Goal: Task Accomplishment & Management: Use online tool/utility

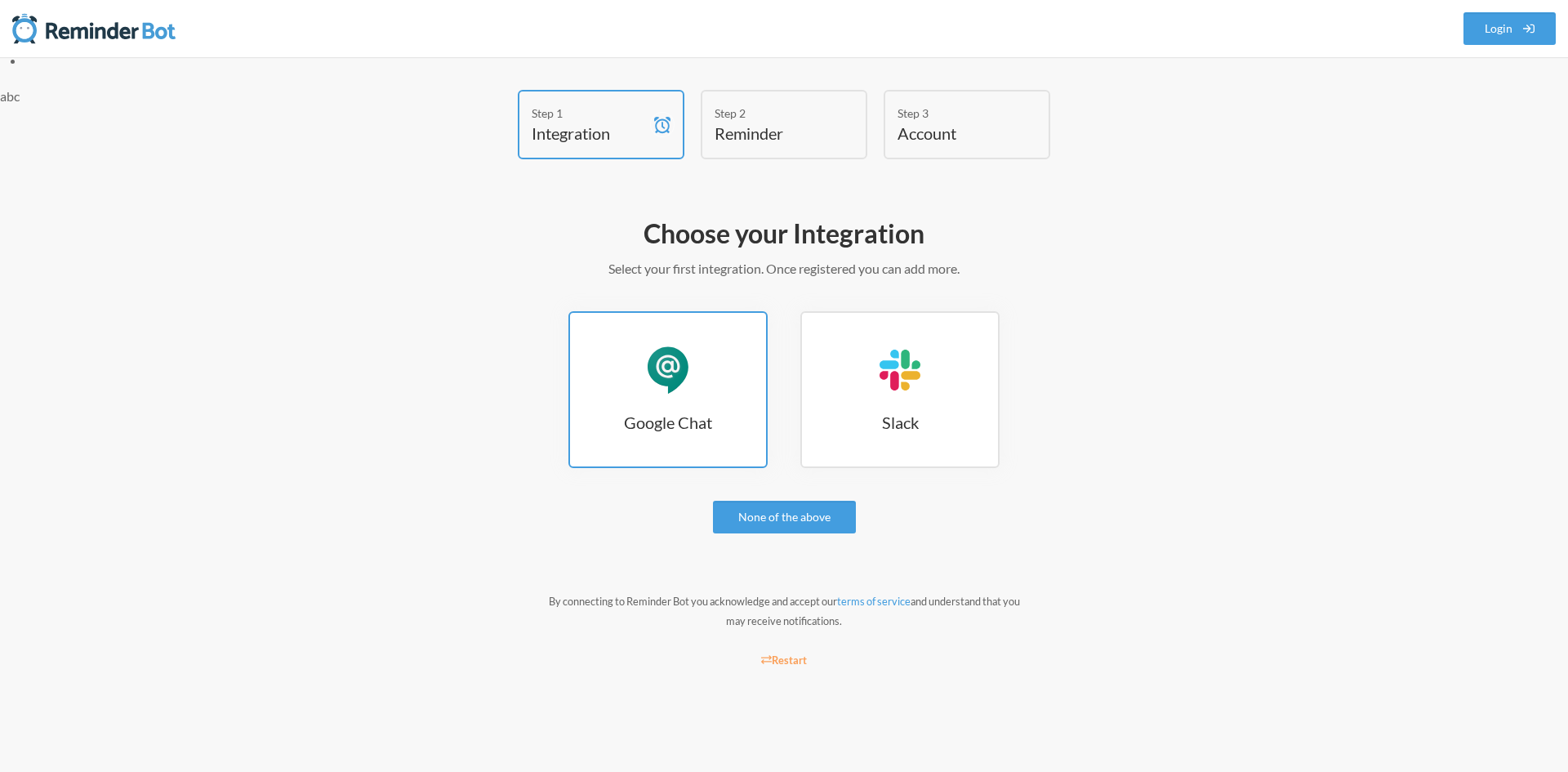
click at [753, 369] on link "Google Chat Google Chat" at bounding box center [668, 389] width 200 height 157
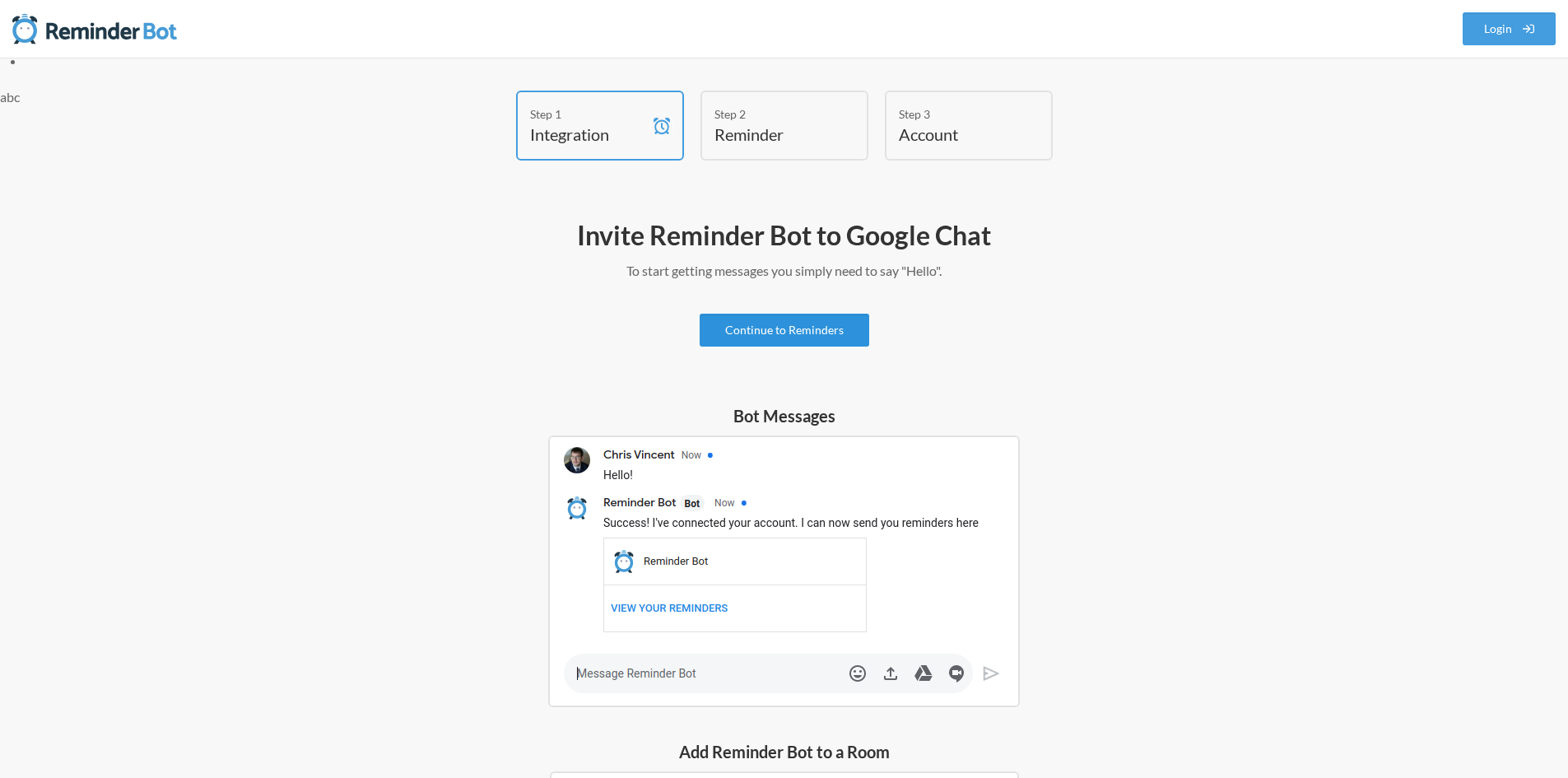
click at [810, 335] on link "Continue to Reminders" at bounding box center [784, 329] width 169 height 33
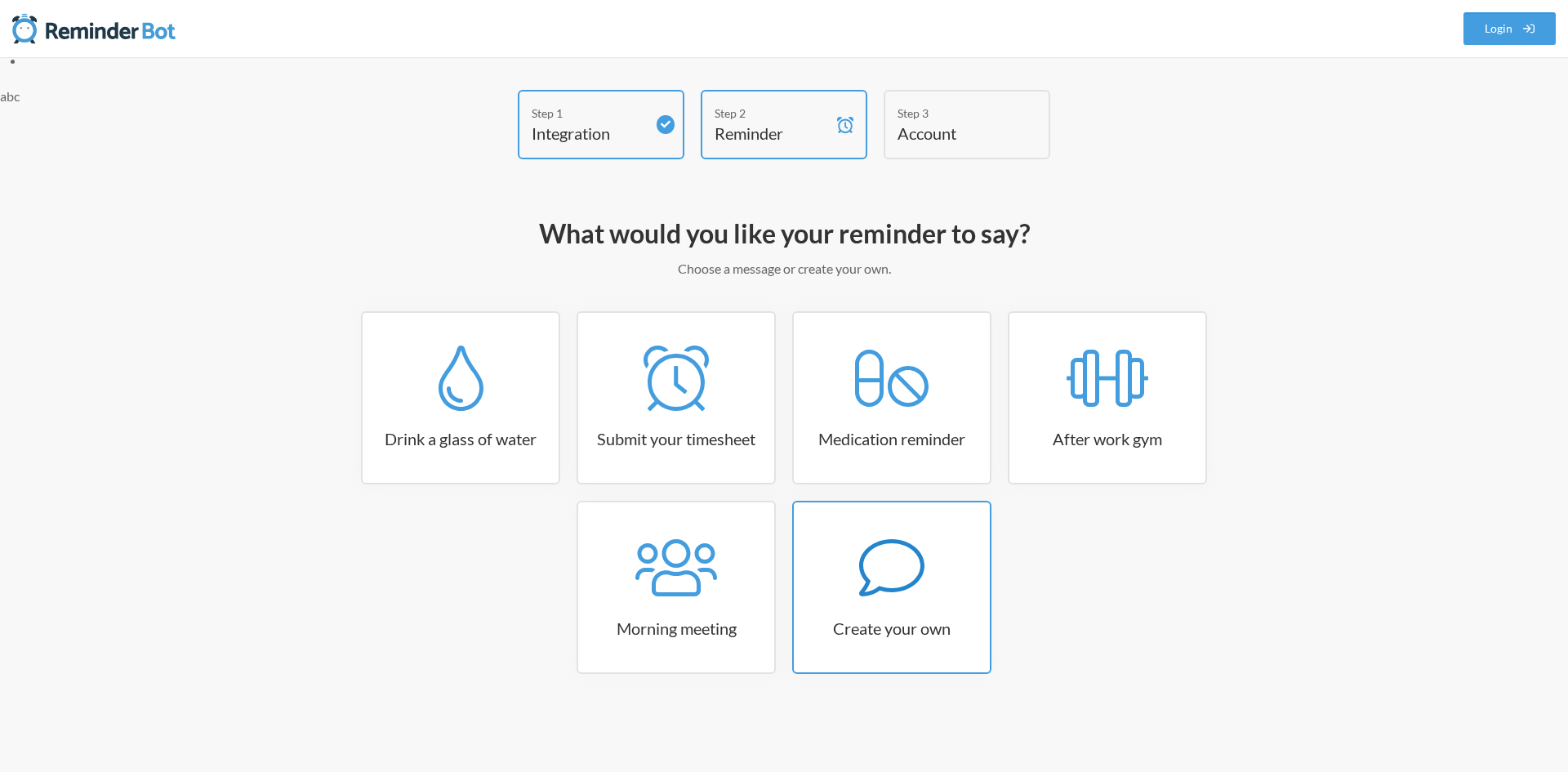
click at [855, 554] on div at bounding box center [892, 567] width 196 height 66
select select "10:30:00"
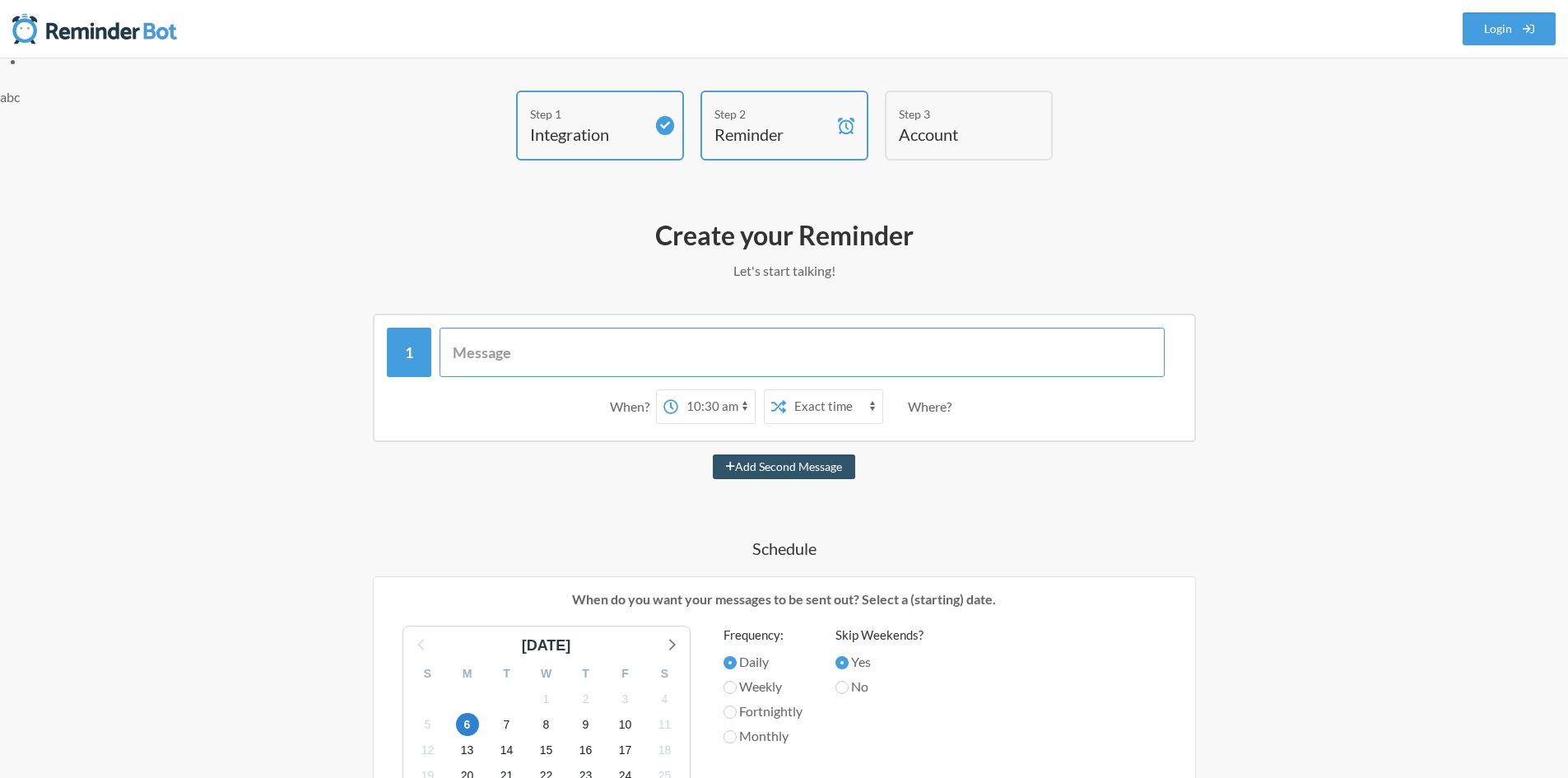
click at [505, 360] on input "text" at bounding box center [801, 352] width 725 height 49
paste input "Deadline of options and topics:"
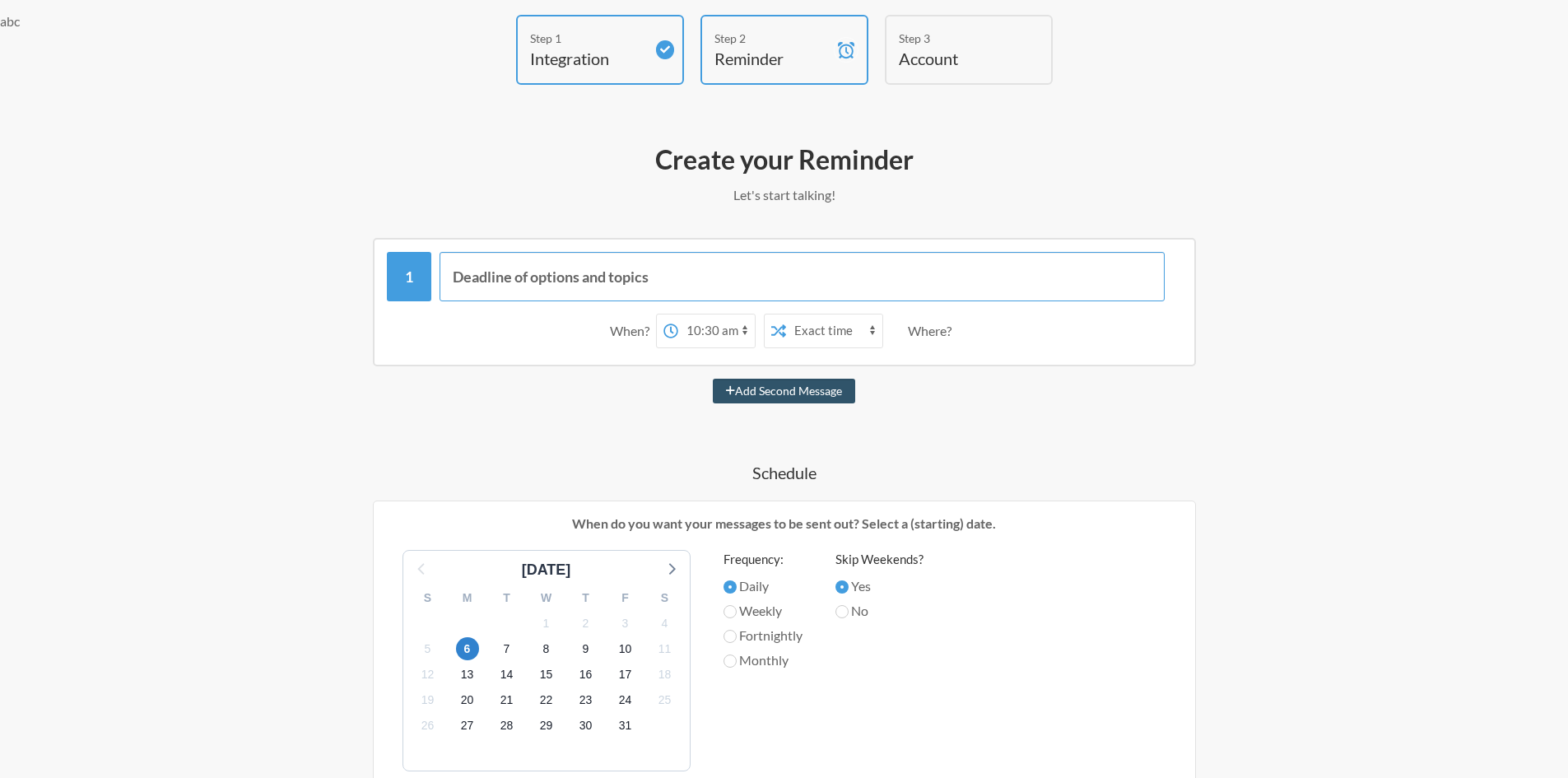
scroll to position [82, 0]
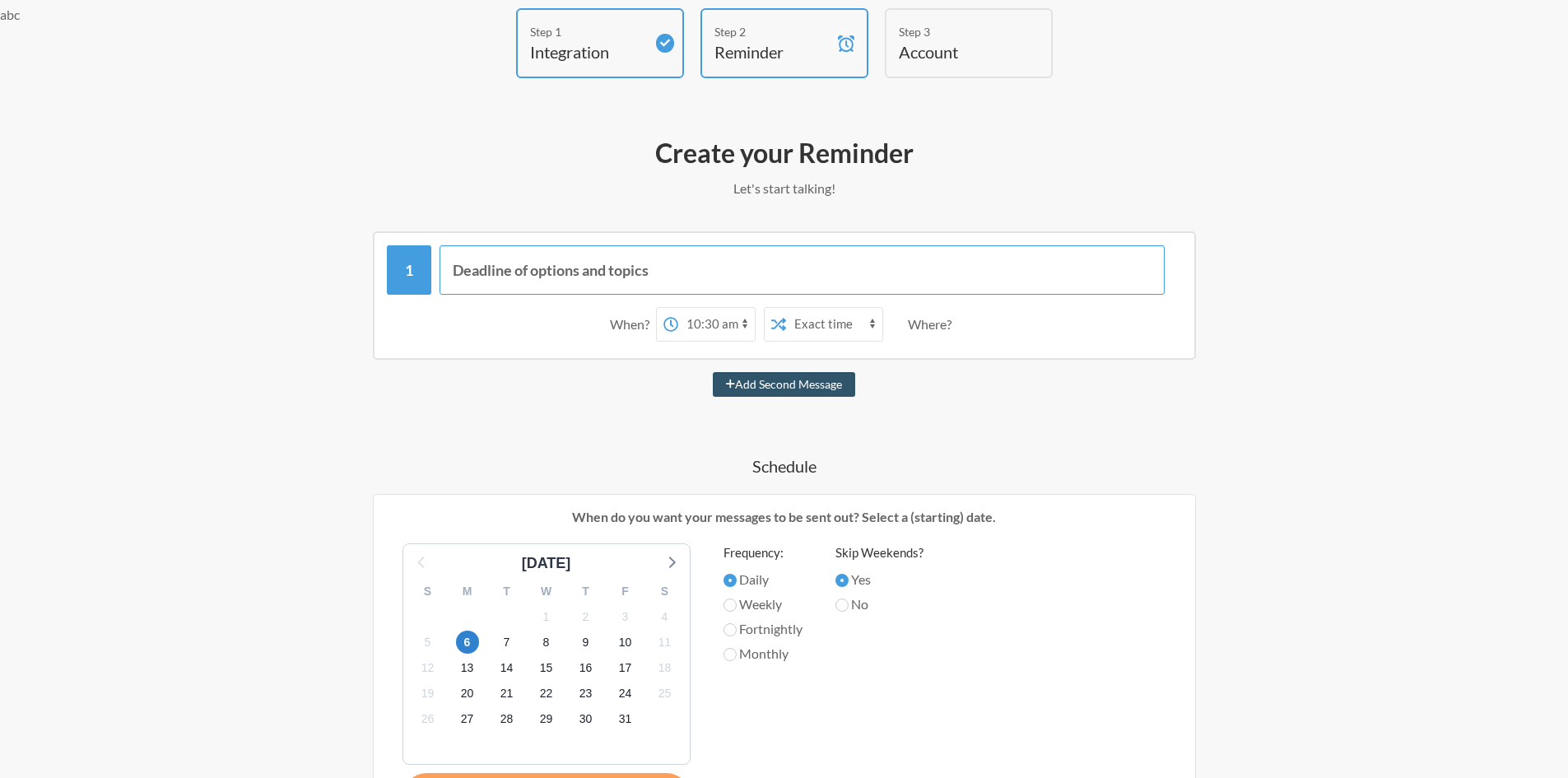
type input "Deadline of options and topics"
click at [625, 641] on span "10" at bounding box center [625, 641] width 23 height 23
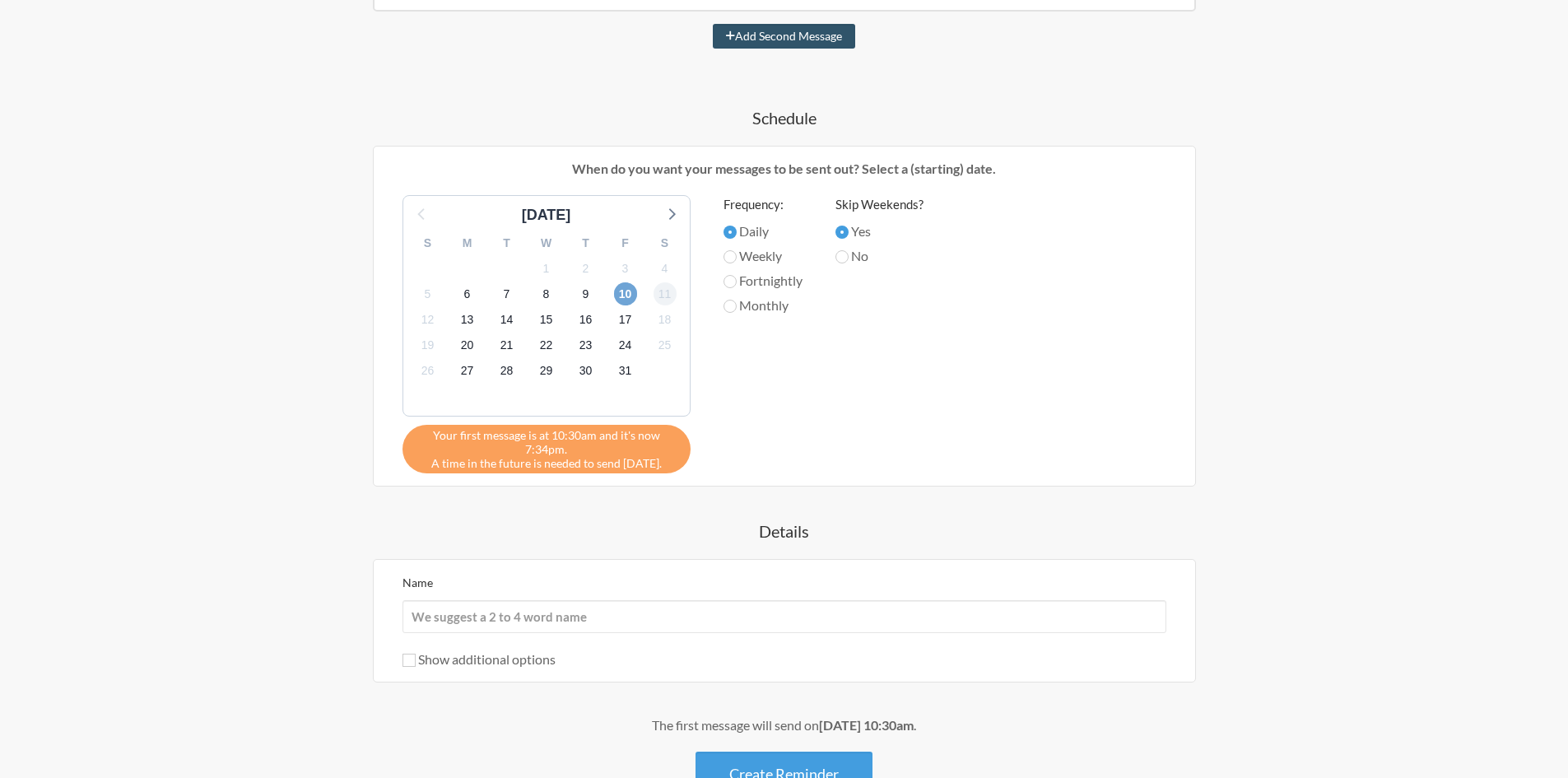
scroll to position [494, 0]
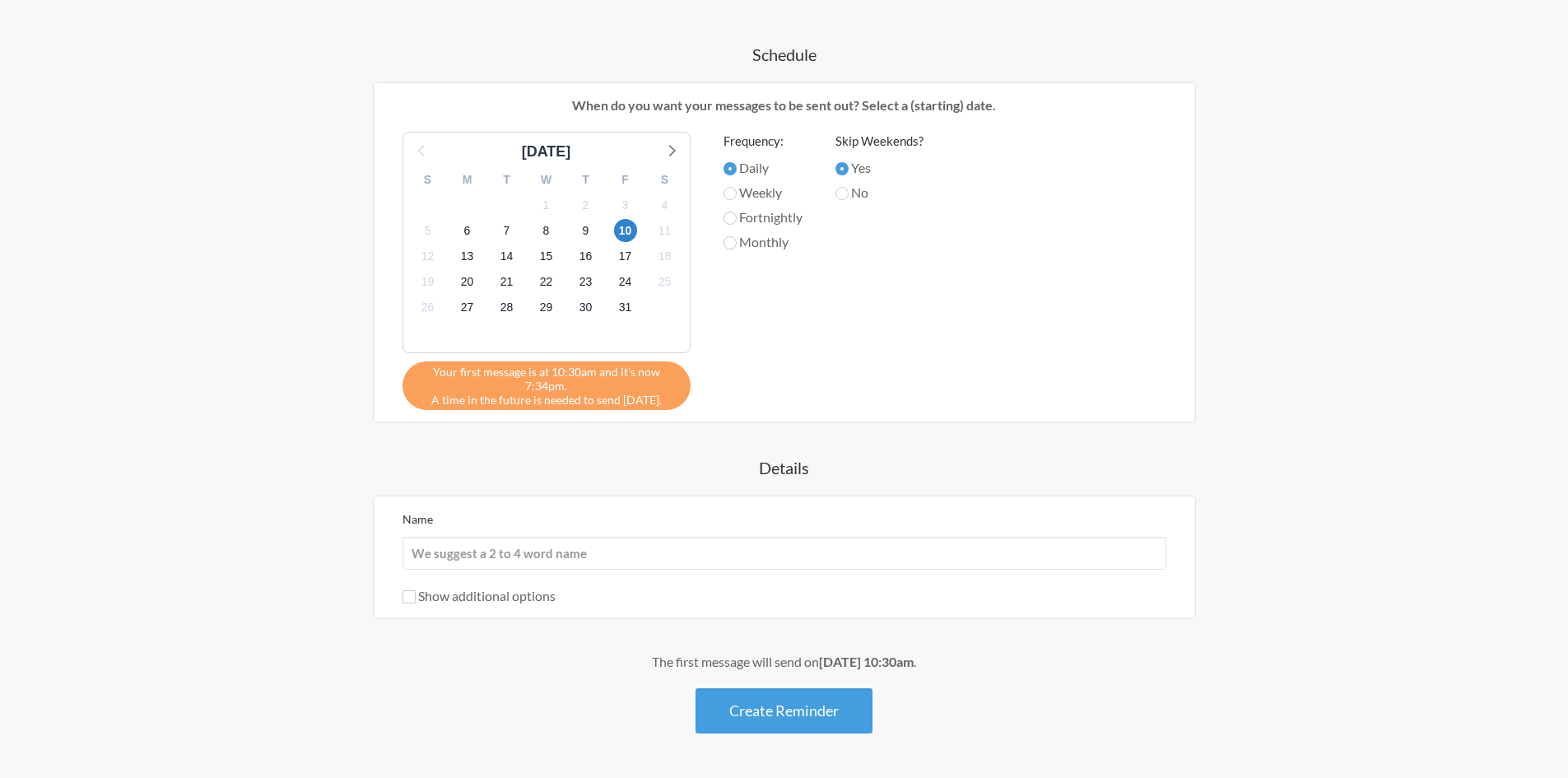
click at [594, 400] on div "Your first message is at 10:30am and it's now 7:34pm. A time in the future is n…" at bounding box center [546, 386] width 288 height 49
click at [530, 552] on input "Name" at bounding box center [784, 552] width 763 height 33
click at [535, 475] on h4 "Details" at bounding box center [784, 467] width 955 height 23
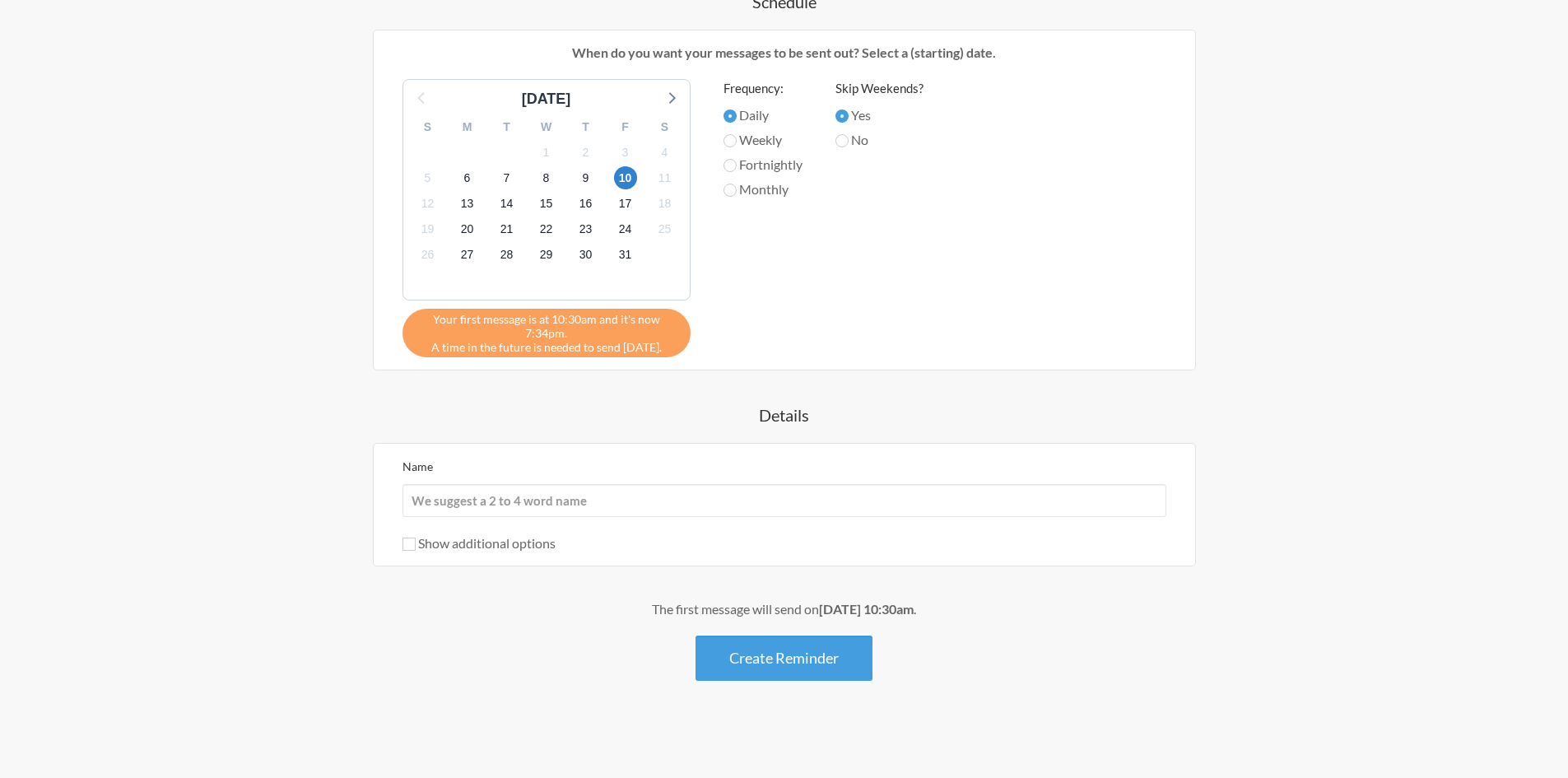
scroll to position [548, 0]
click at [463, 540] on label "Show additional options" at bounding box center [479, 541] width 153 height 16
click at [416, 540] on input "Show additional options" at bounding box center [409, 542] width 13 height 13
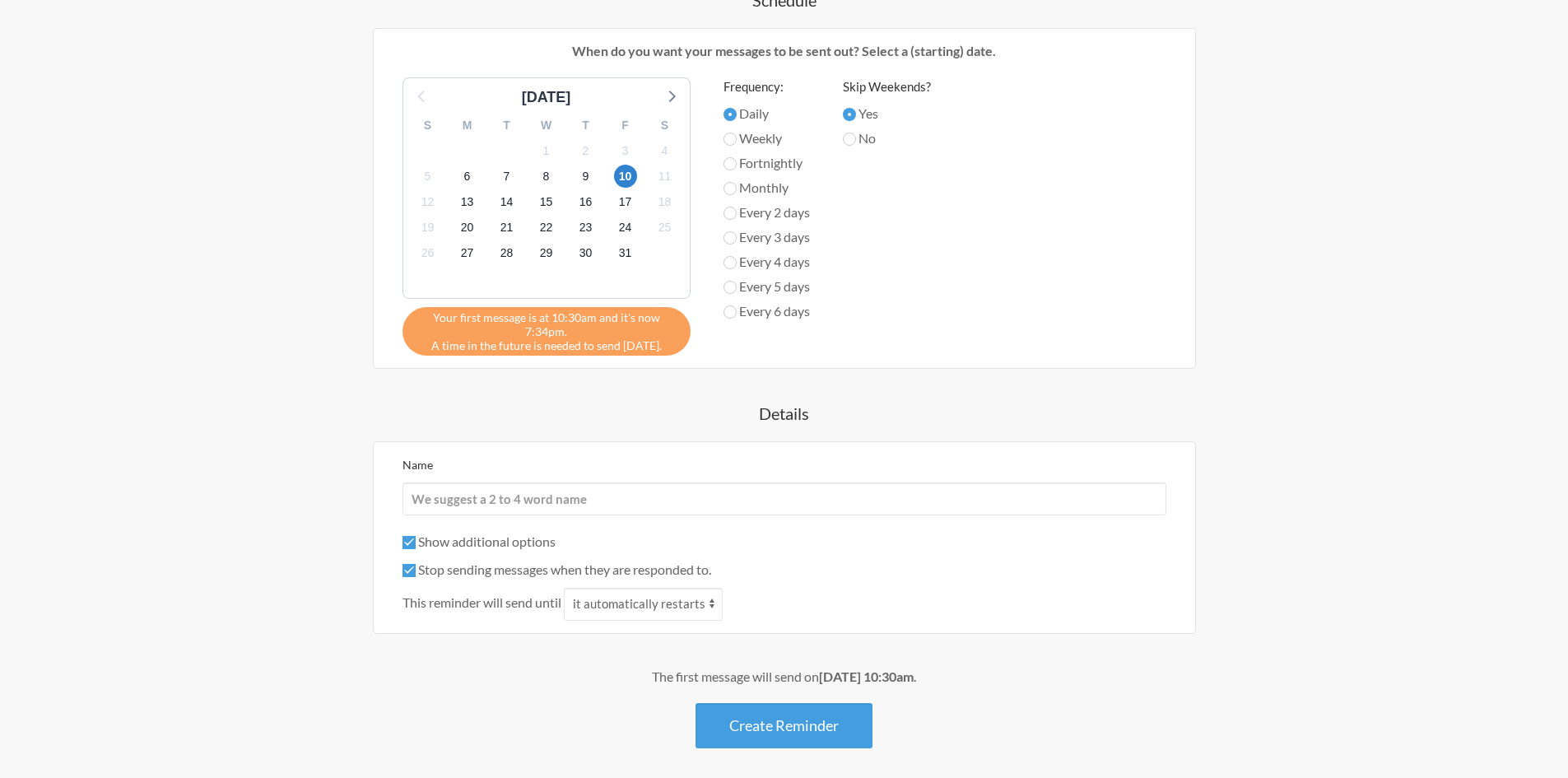
click at [463, 540] on label "Show additional options" at bounding box center [479, 541] width 153 height 16
click at [416, 540] on input "Show additional options" at bounding box center [409, 542] width 13 height 13
checkbox input "false"
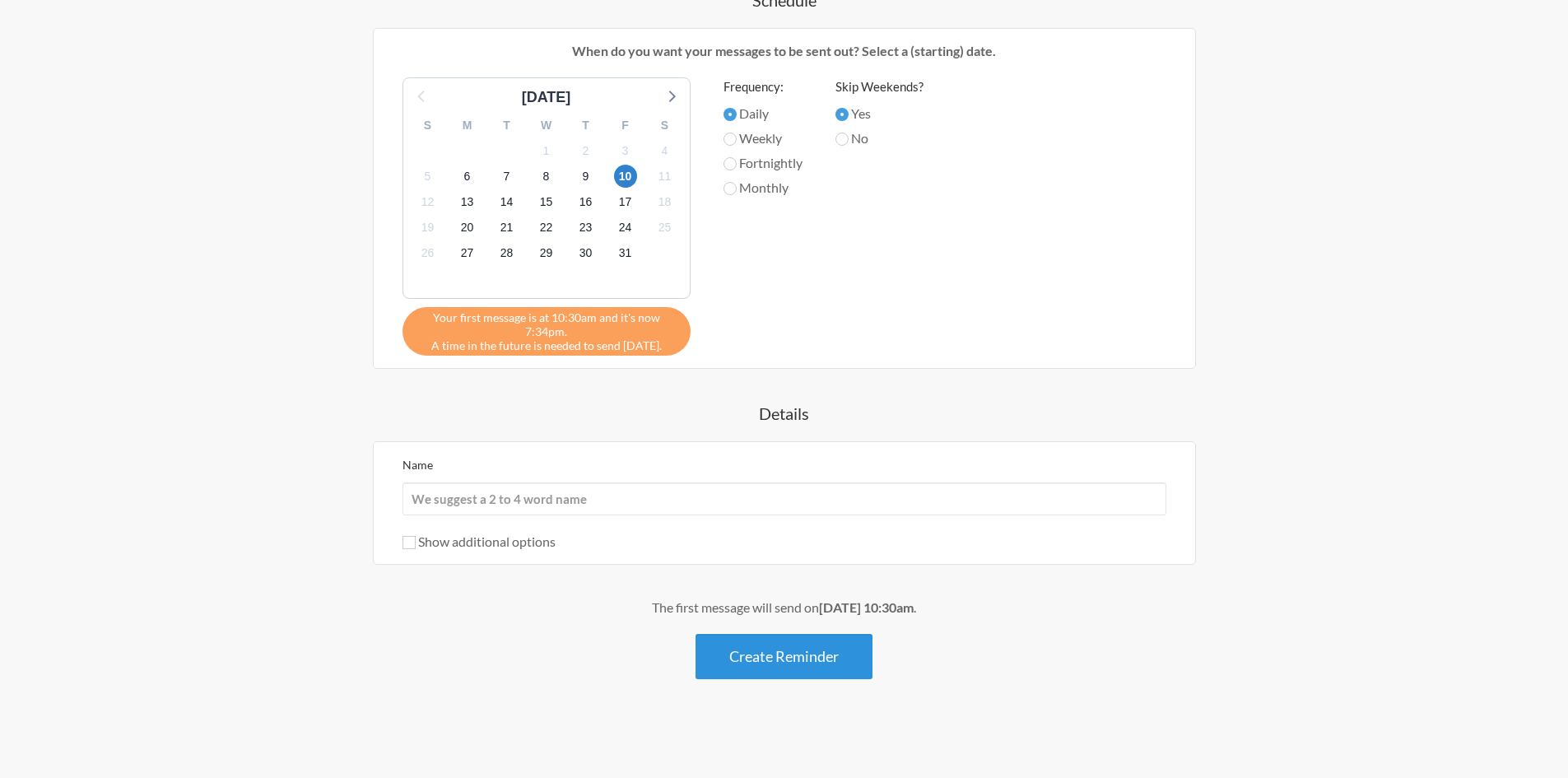
click at [753, 658] on button "Create Reminder" at bounding box center [784, 656] width 177 height 45
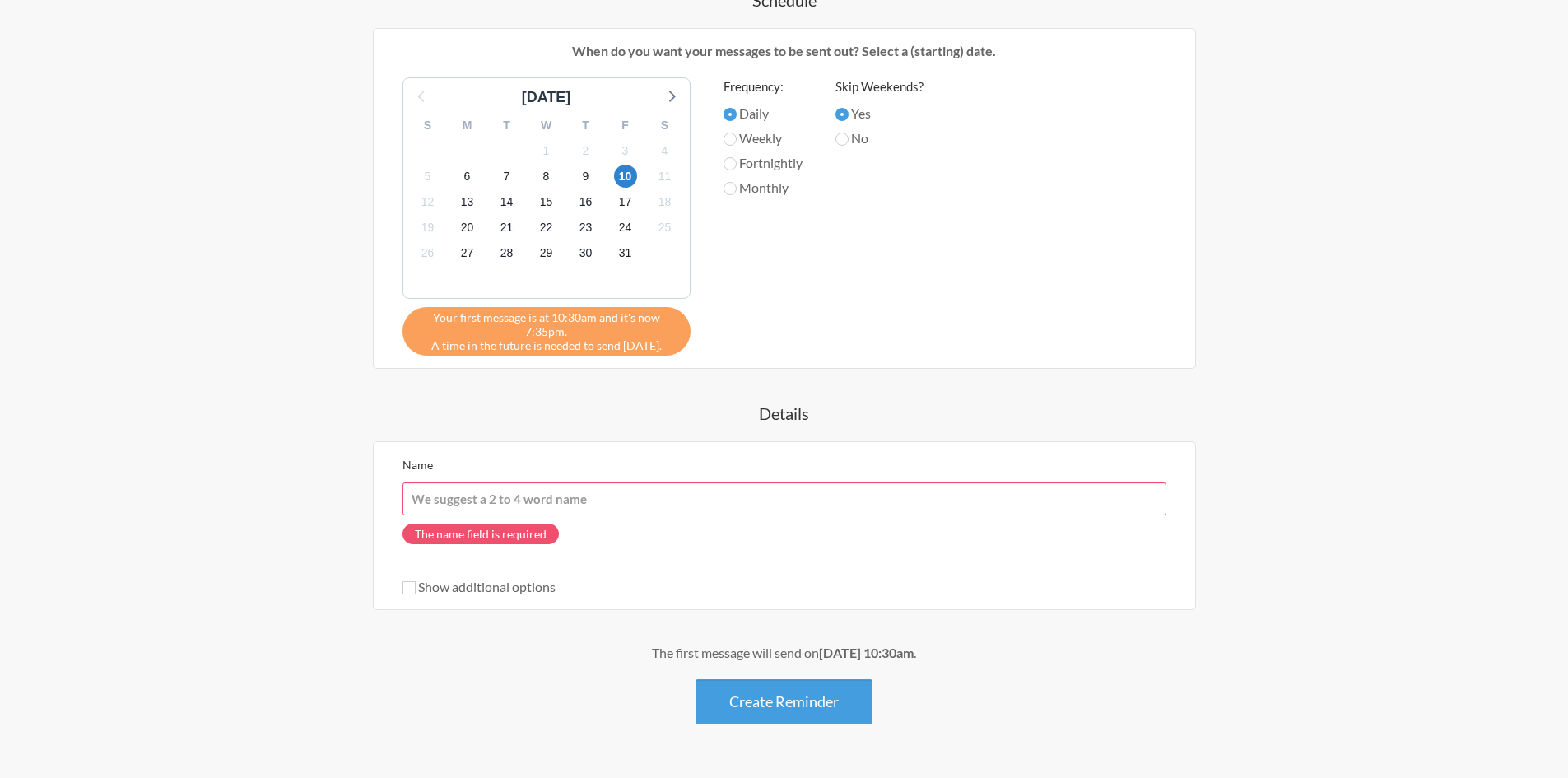
click at [470, 495] on input "Name" at bounding box center [784, 498] width 763 height 33
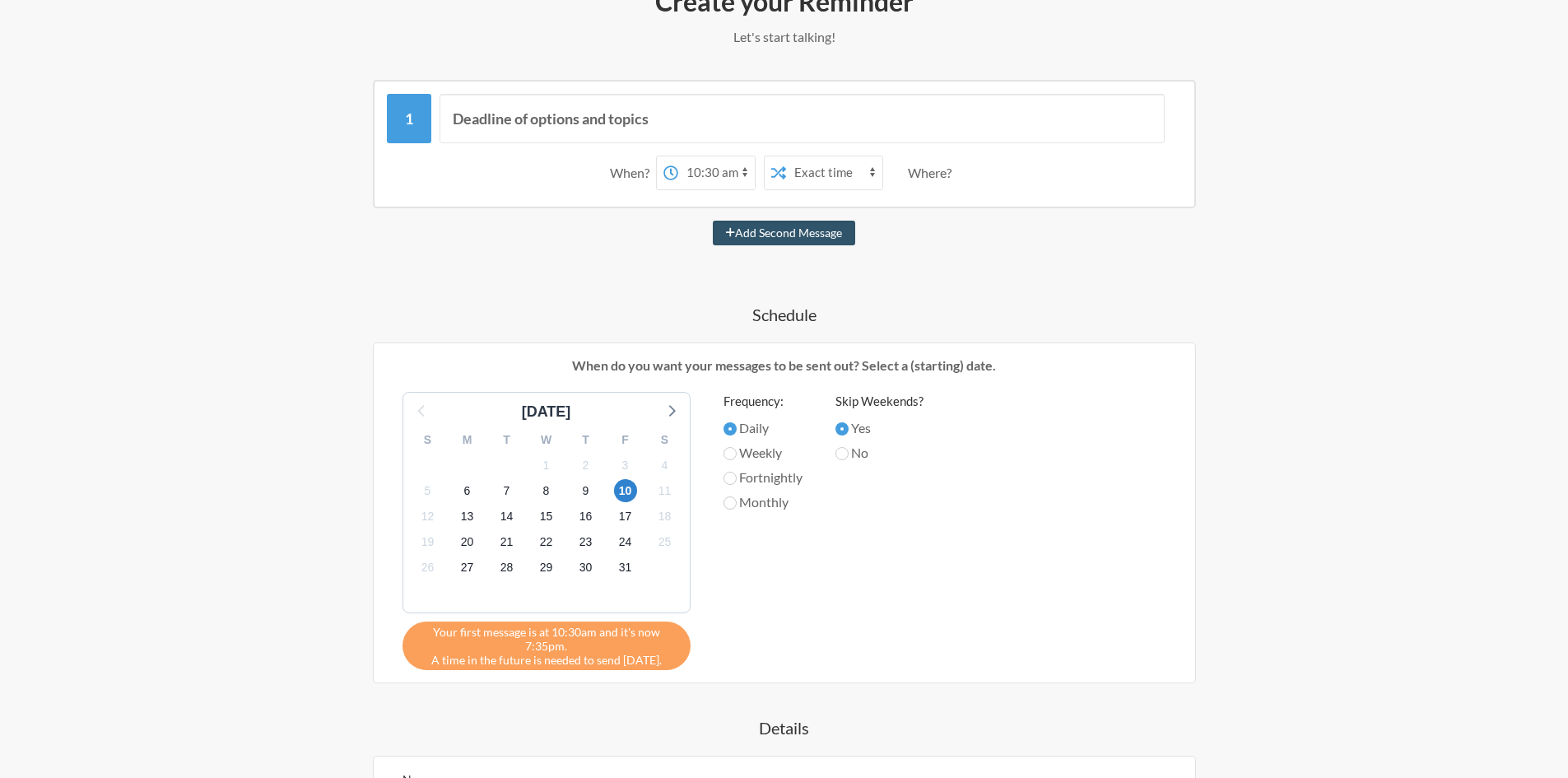
scroll to position [219, 0]
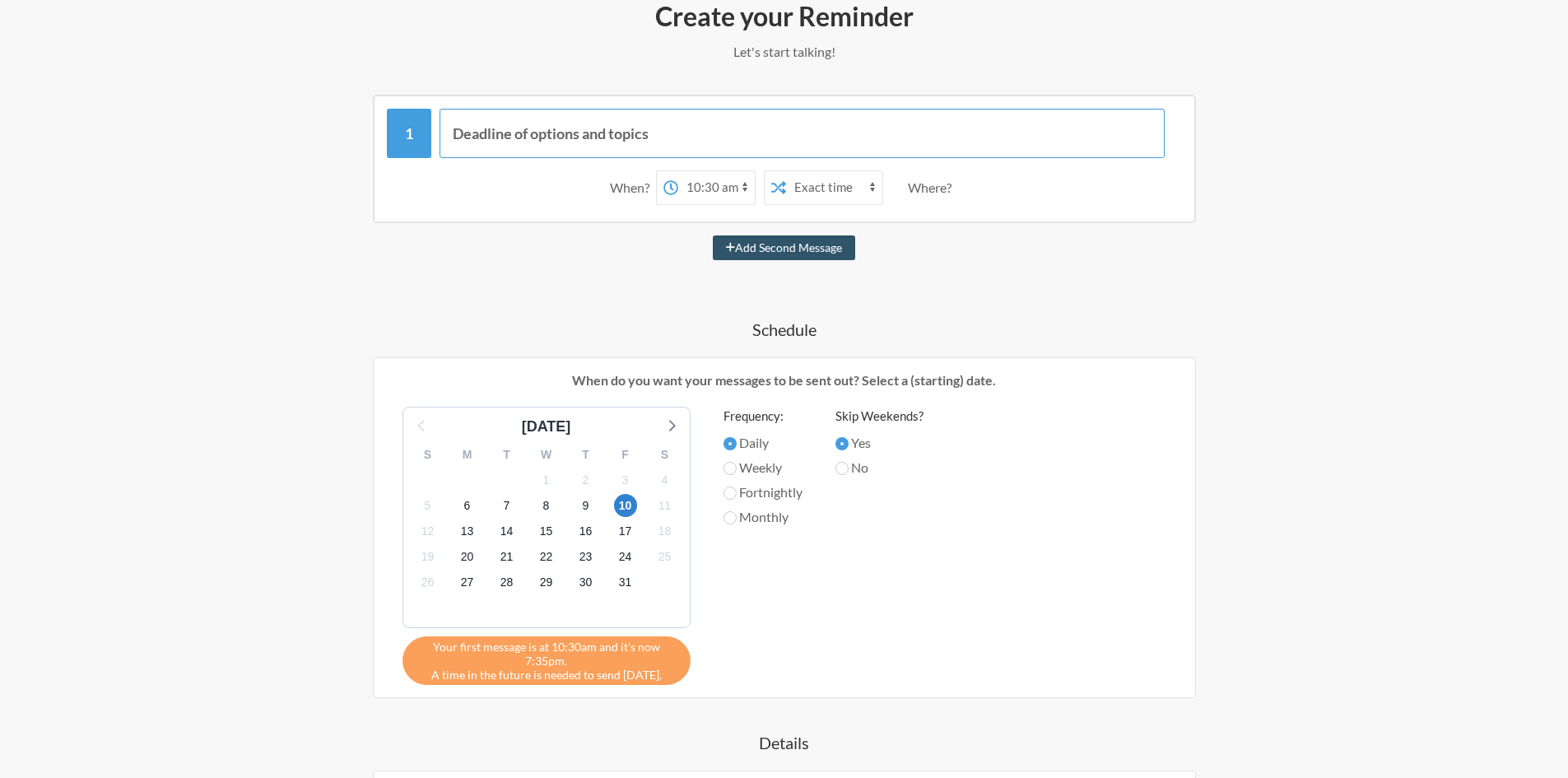
click at [557, 143] on input "Deadline of options and topics" at bounding box center [801, 133] width 725 height 49
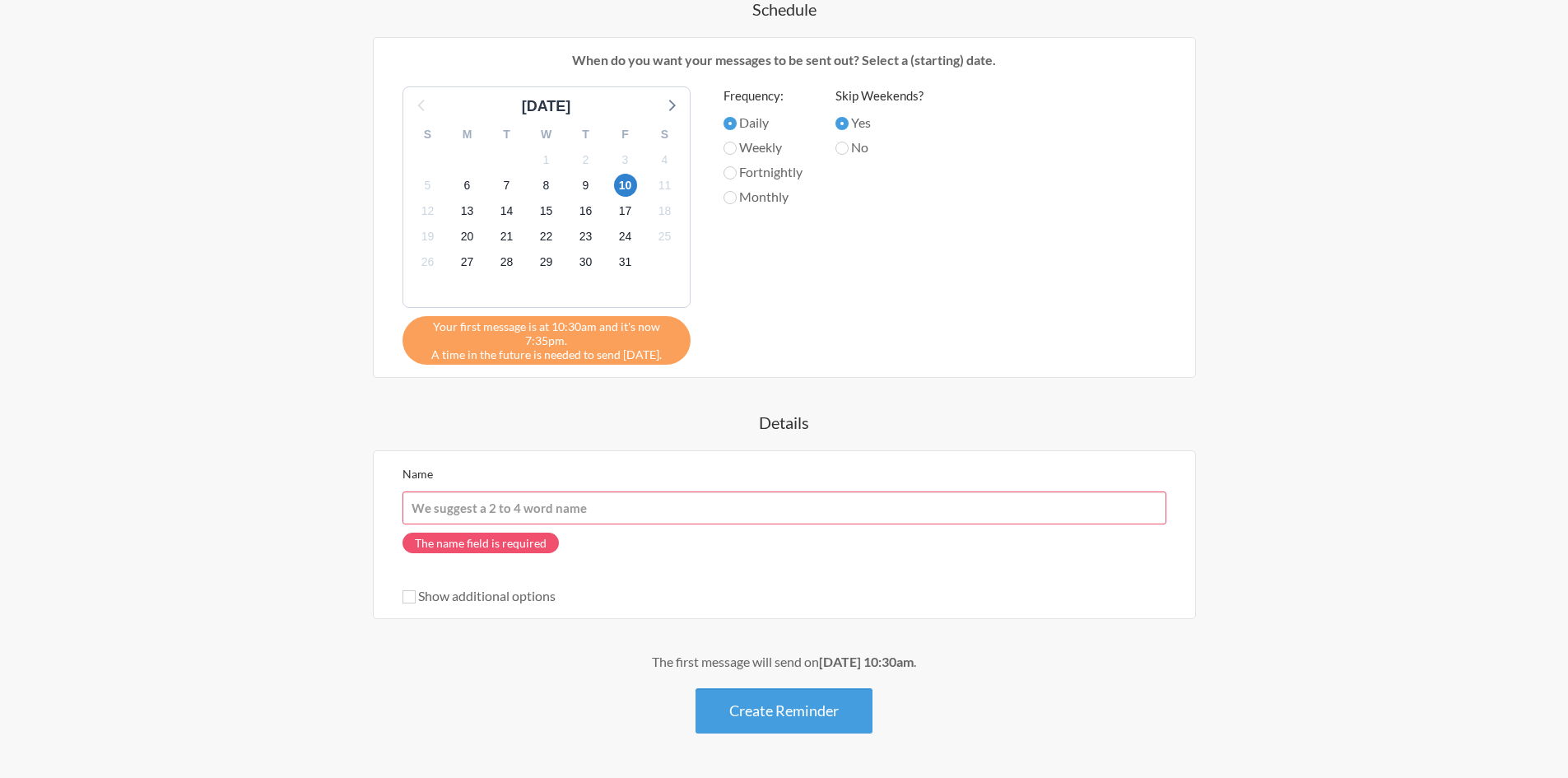
scroll to position [548, 0]
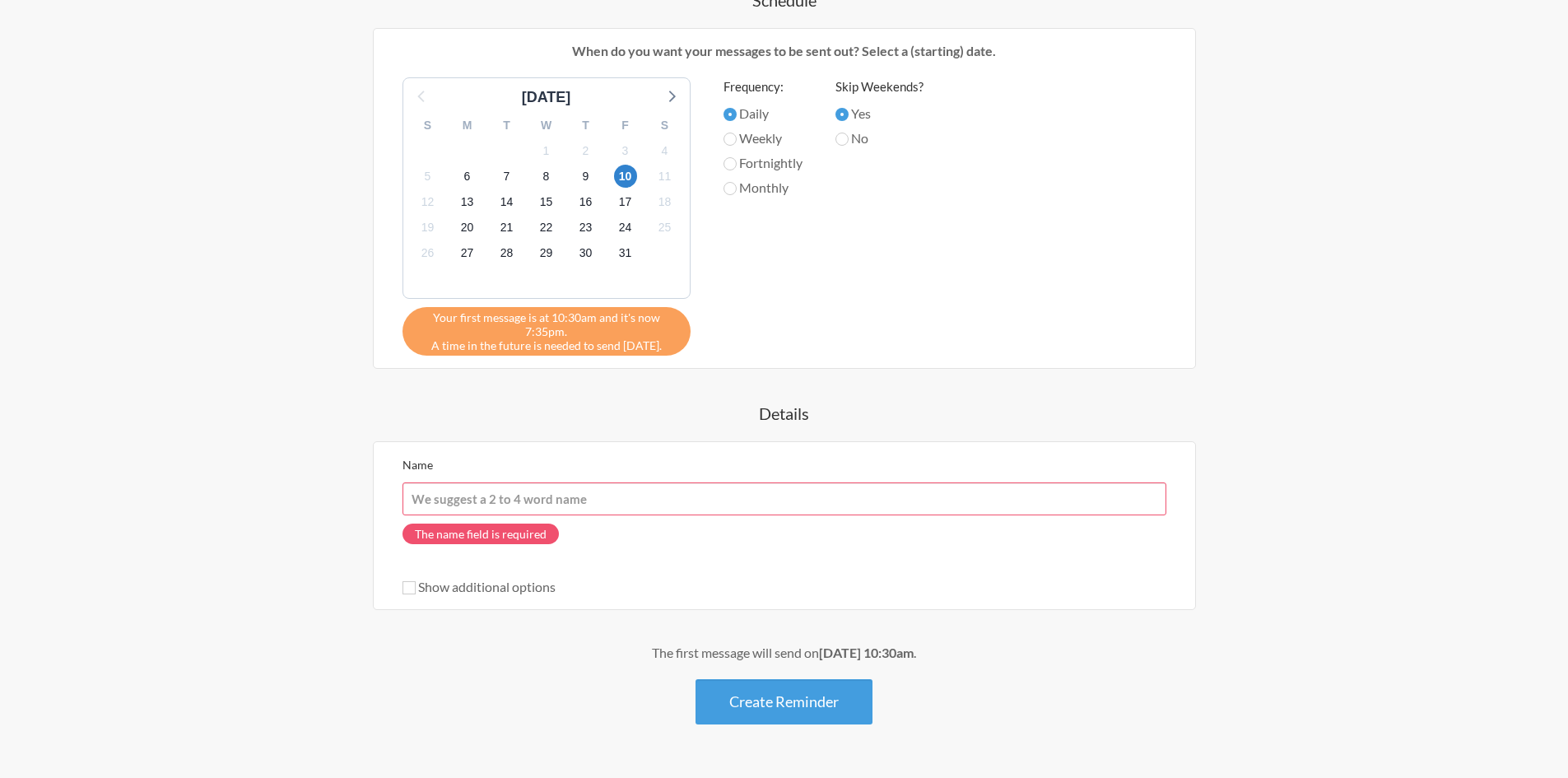
click at [571, 495] on input "Name" at bounding box center [784, 498] width 763 height 33
paste input "Deadline of options and topics"
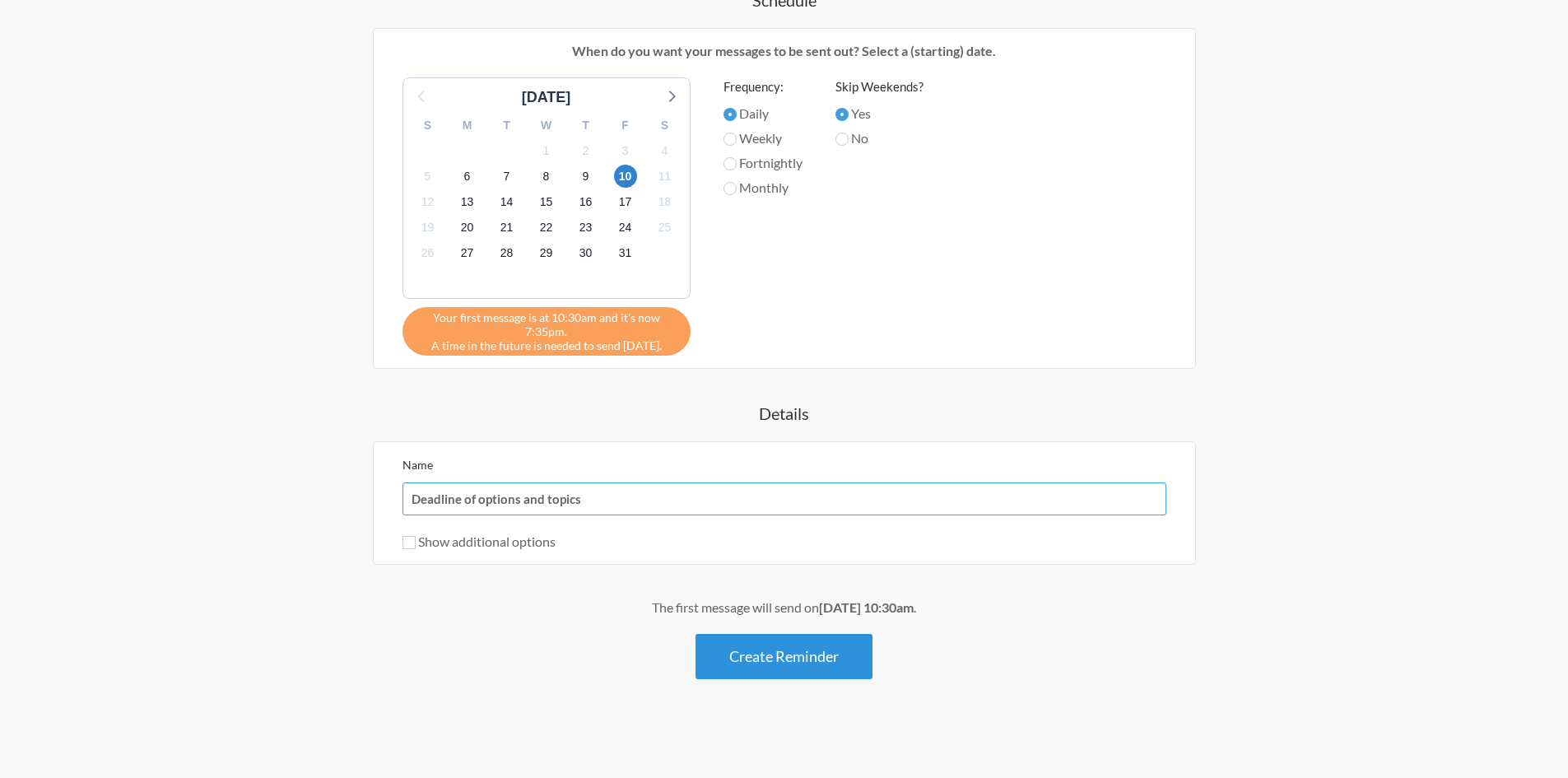
type input "Deadline of options and topics"
click at [732, 642] on button "Create Reminder" at bounding box center [784, 656] width 177 height 45
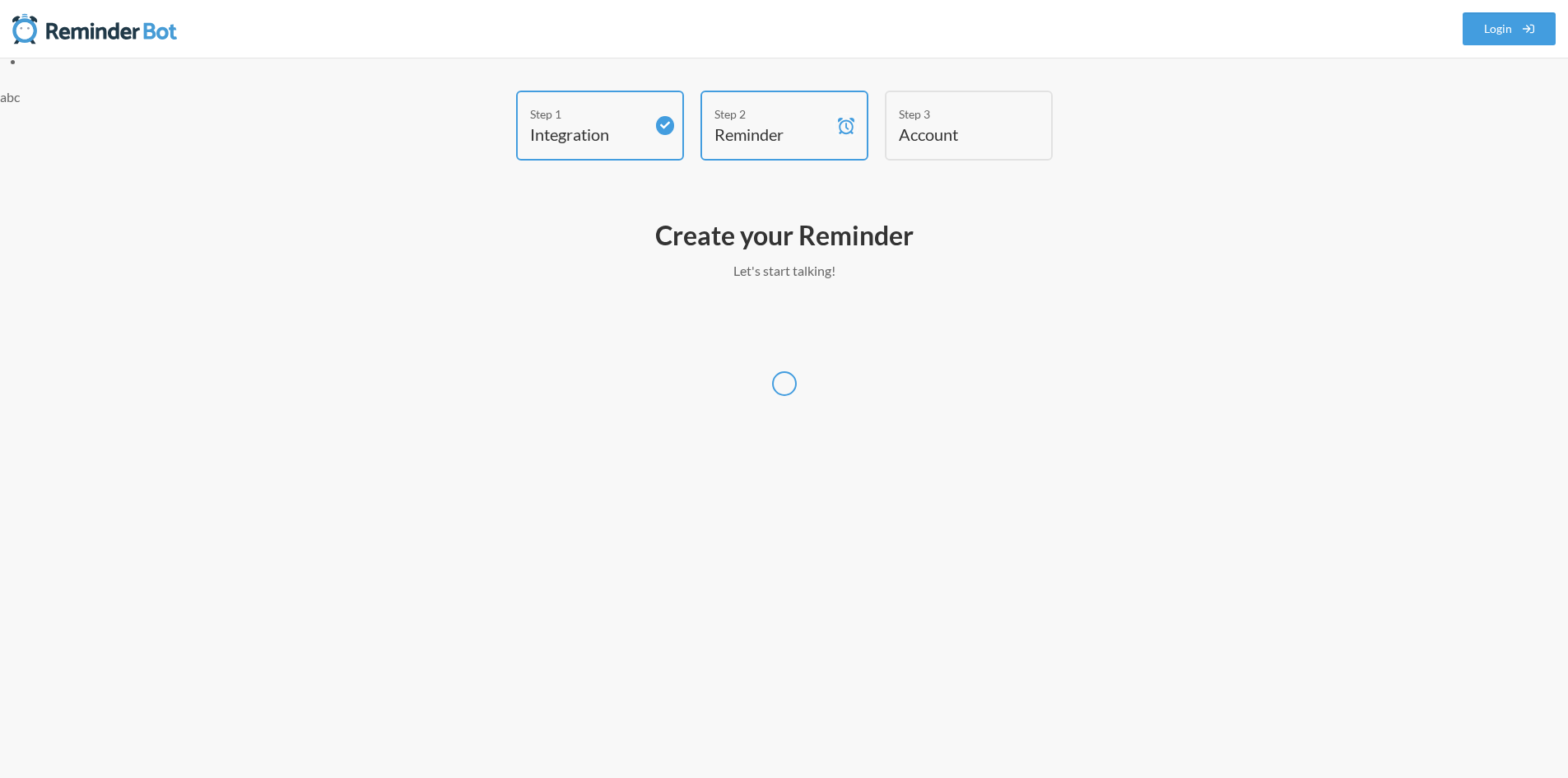
scroll to position [0, 0]
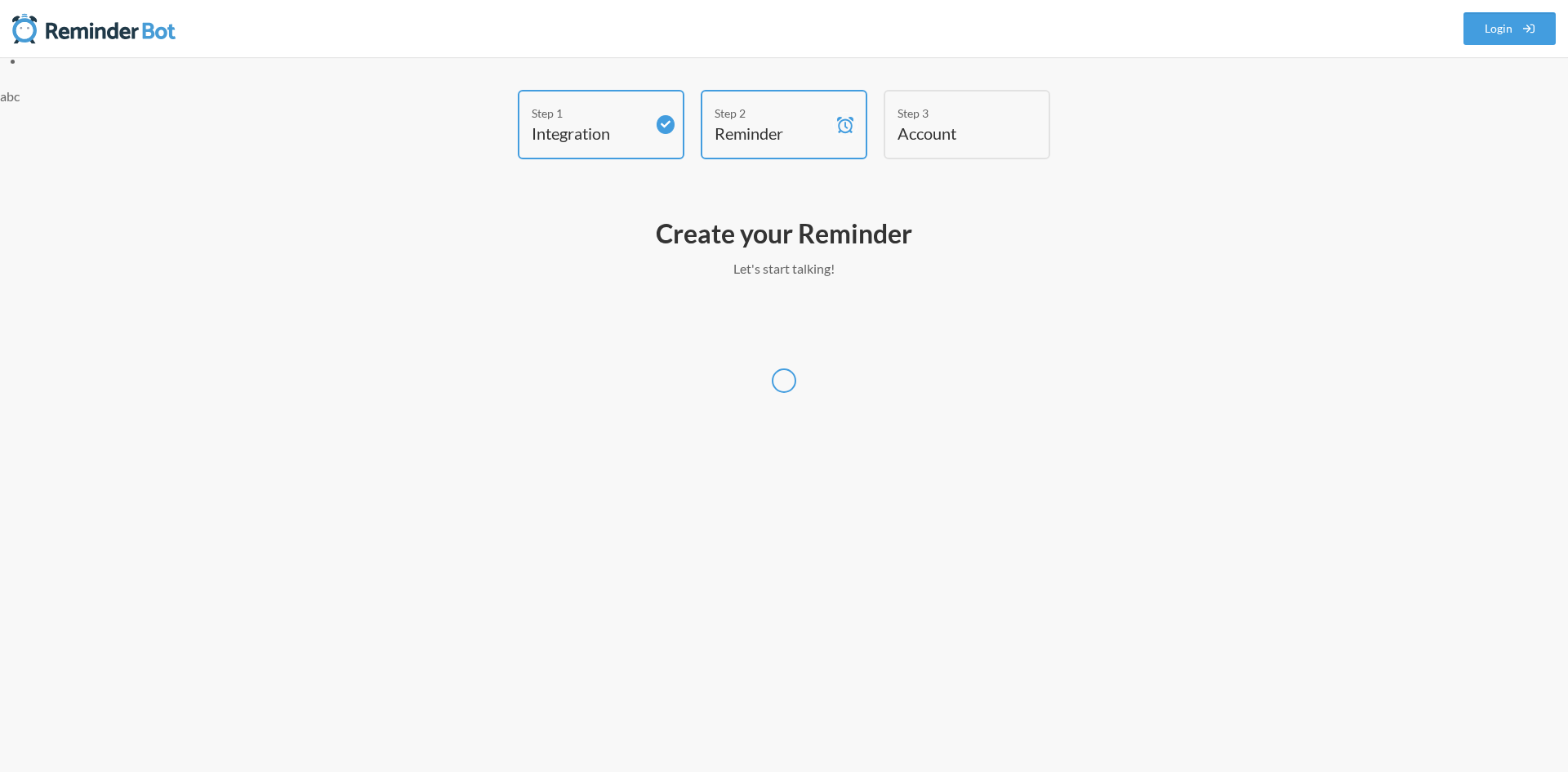
select select "Asia/Bangkok"
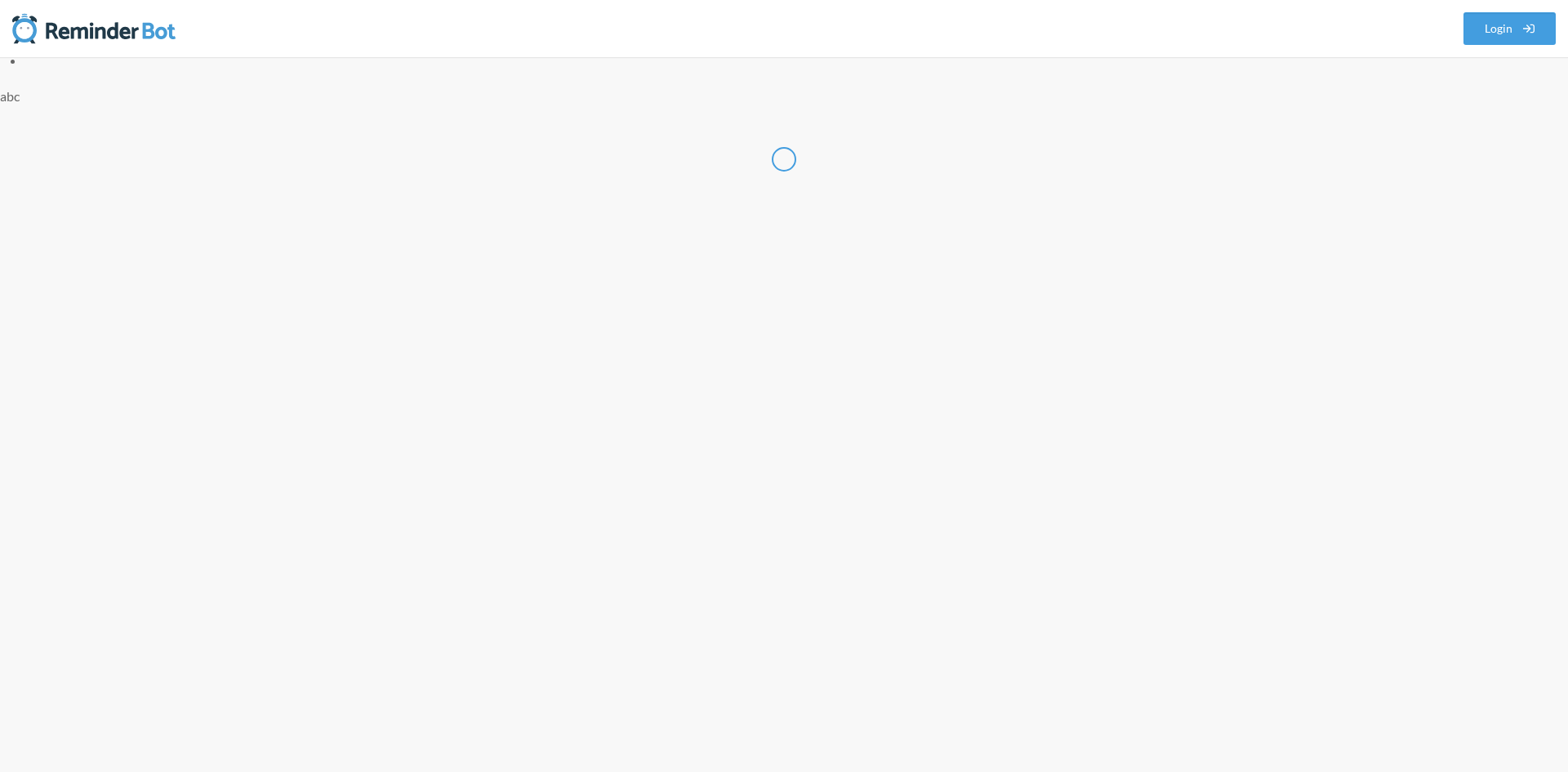
select select "VN"
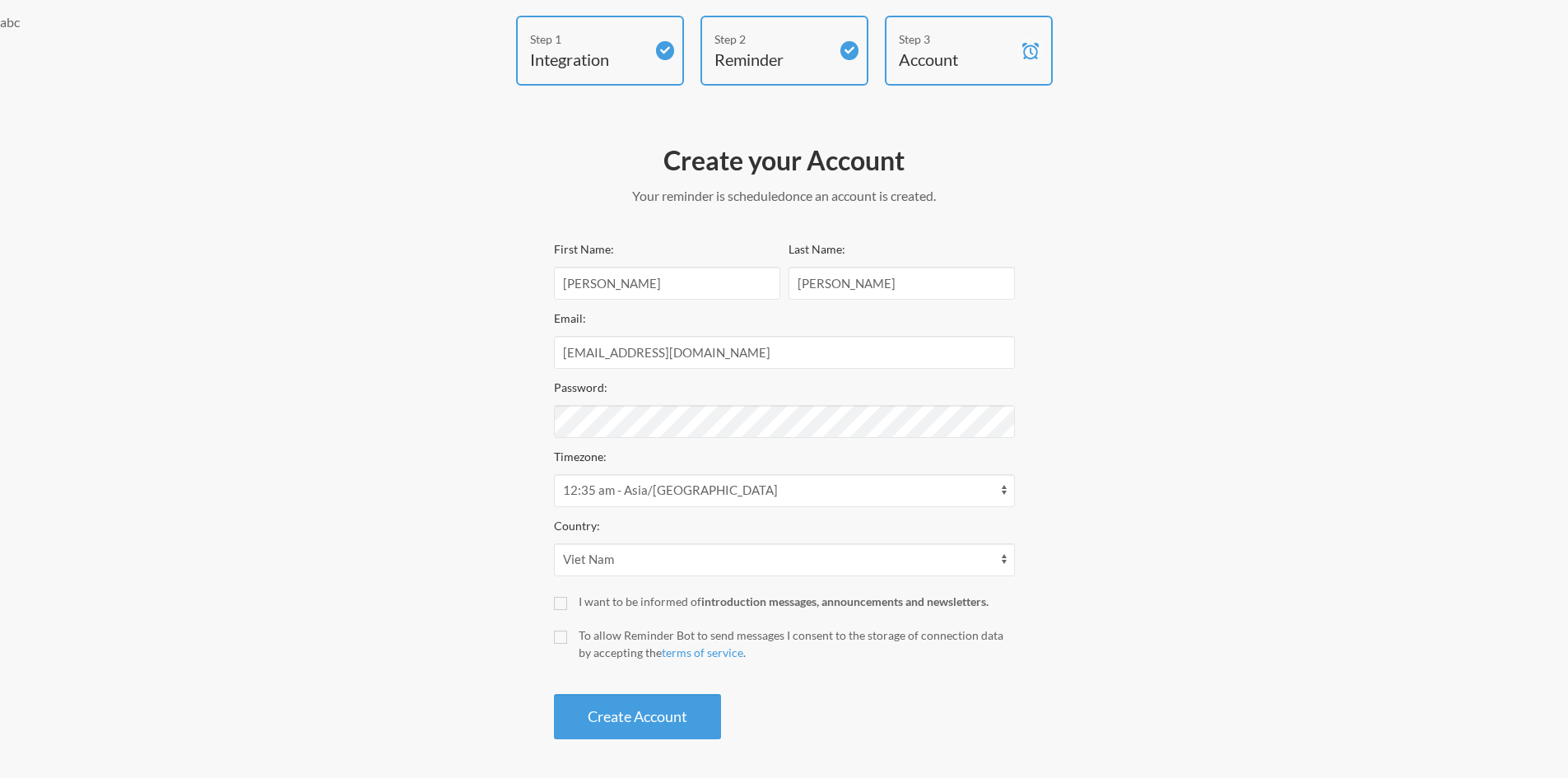
scroll to position [77, 0]
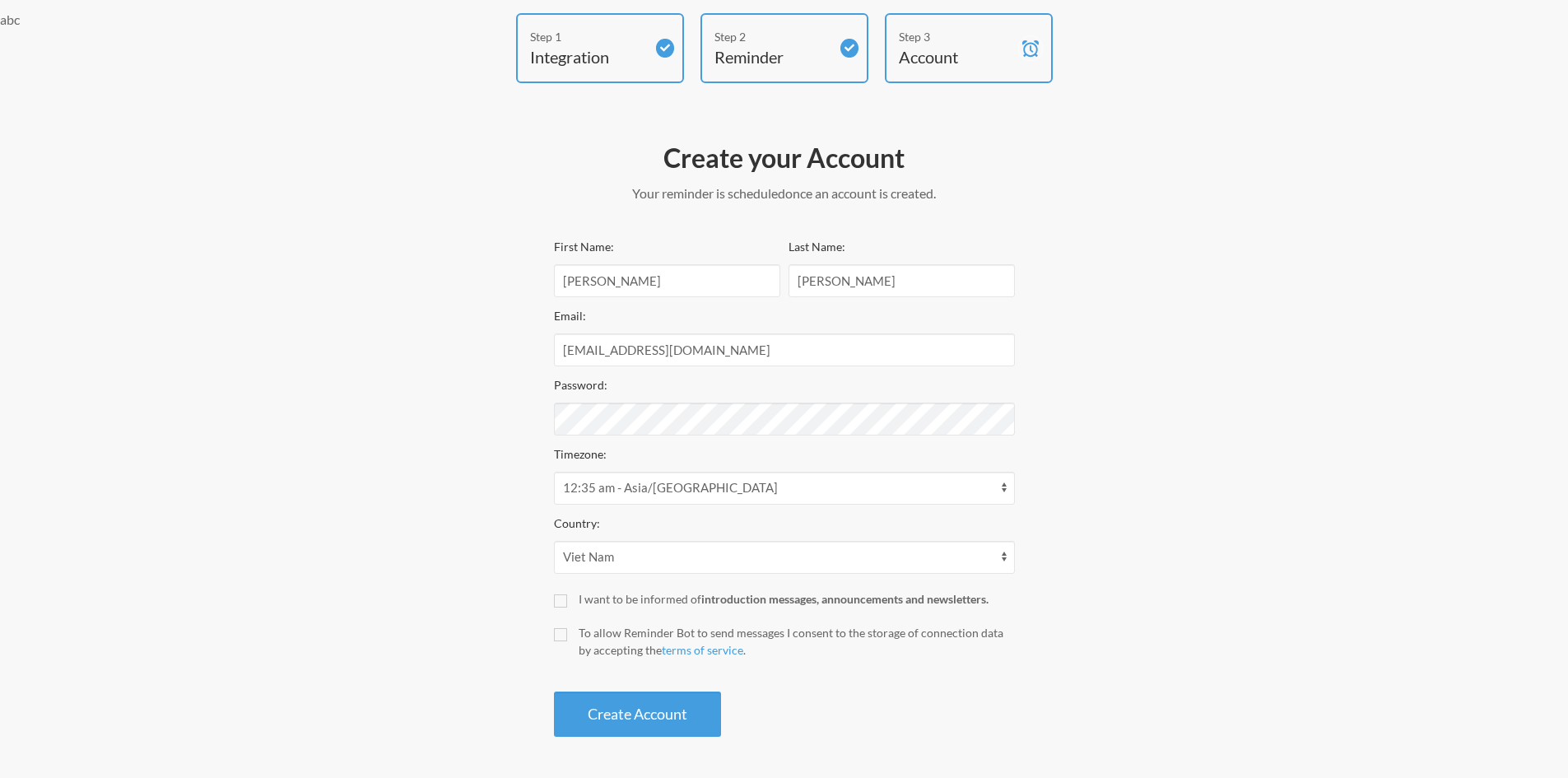
click at [550, 594] on div "Create your Account Your reminder is scheduled and your trial will start once a…" at bounding box center [784, 438] width 494 height 613
click at [557, 604] on input "I want to be informed of introduction messages, announcements and newsletters." at bounding box center [561, 601] width 13 height 13
checkbox input "true"
click at [559, 632] on input "To allow Reminder Bot to send messages I consent to the storage of connection d…" at bounding box center [561, 635] width 13 height 13
checkbox input "true"
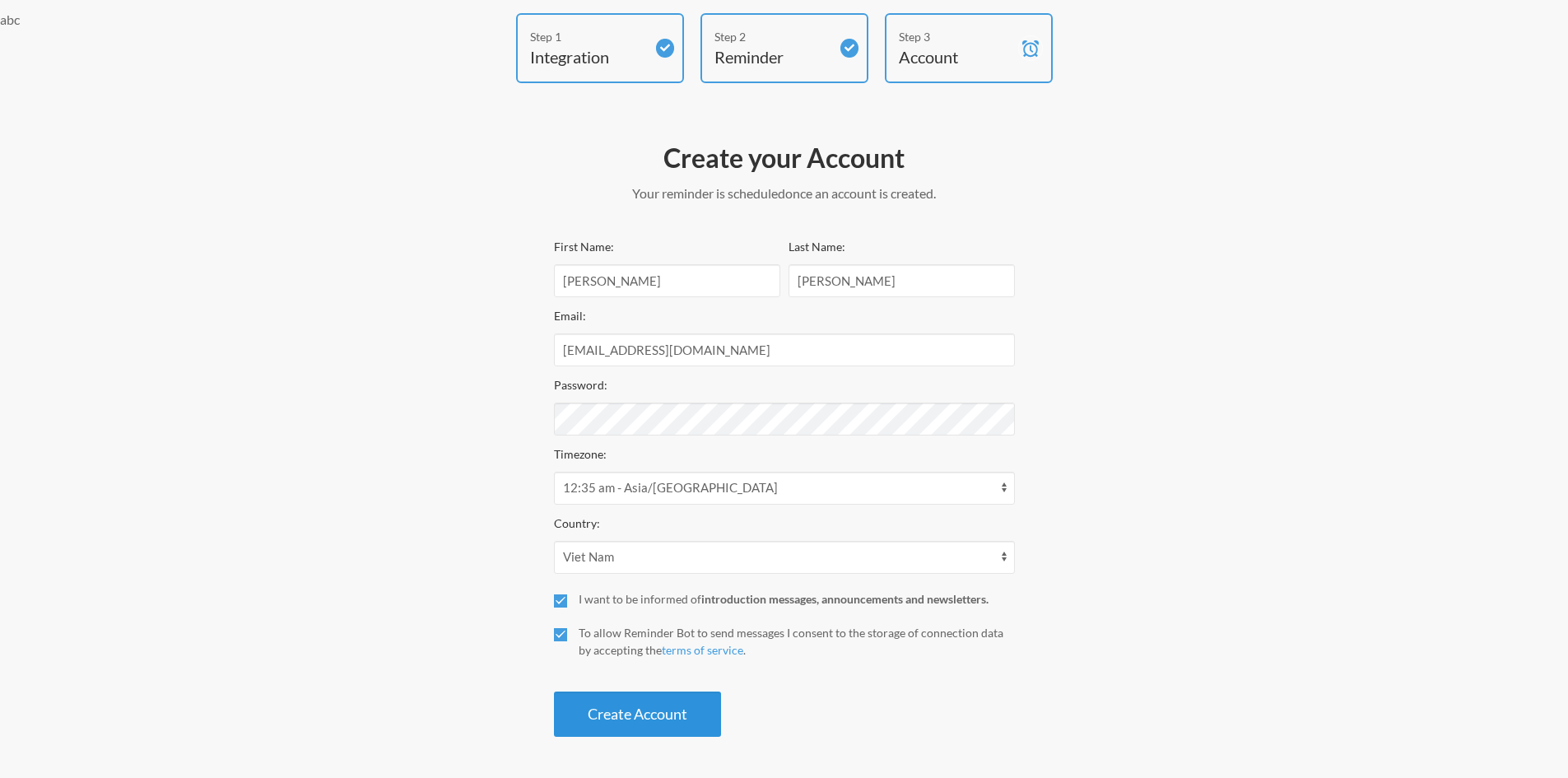
click at [669, 701] on button "Create Account" at bounding box center [637, 714] width 167 height 45
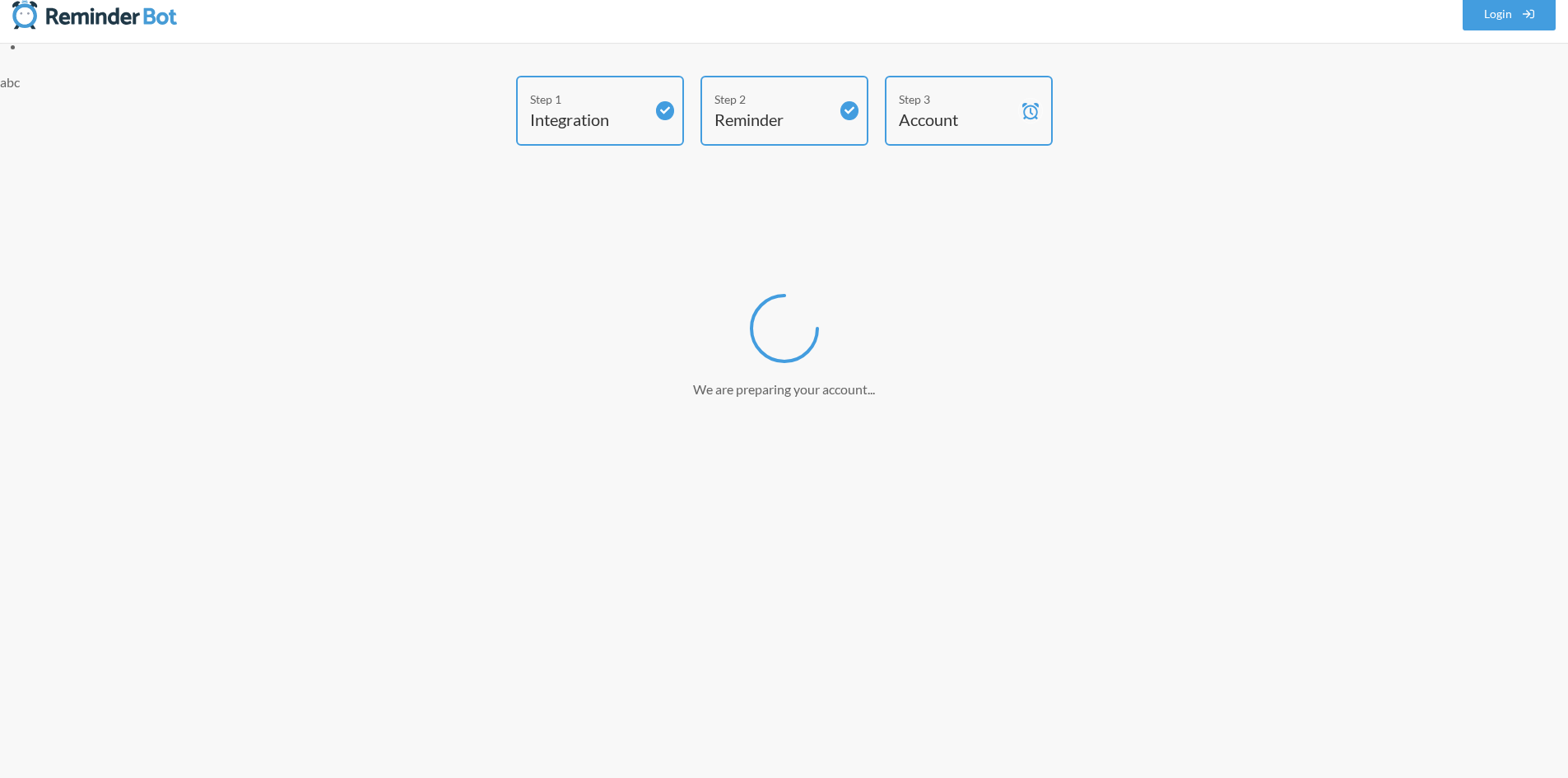
scroll to position [15, 0]
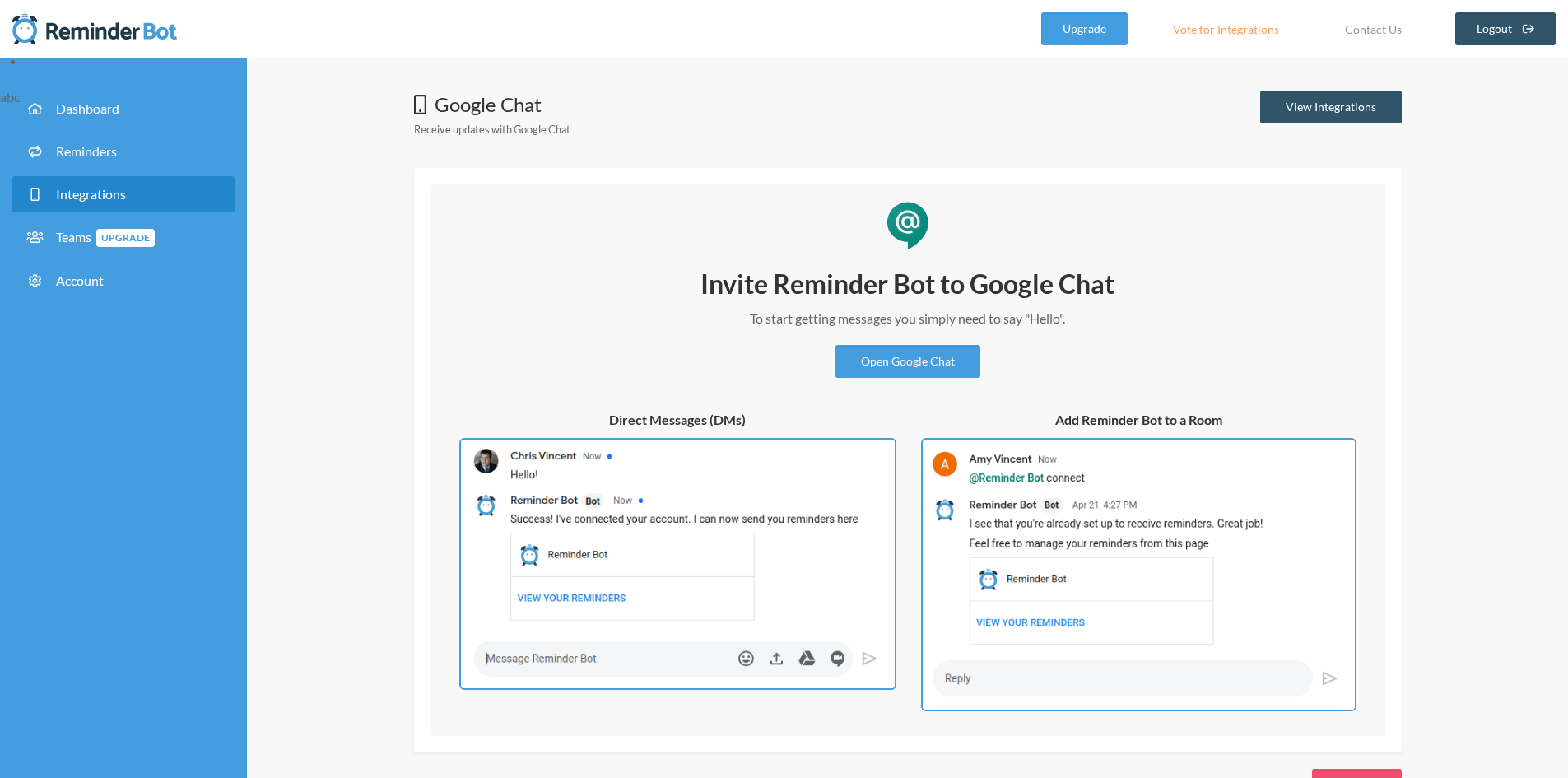
click at [880, 72] on div "Google Chat Receive updates with Google Chat View Integrations Invite Reminder …" at bounding box center [908, 446] width 1321 height 777
click at [131, 158] on link "Reminders" at bounding box center [123, 151] width 222 height 36
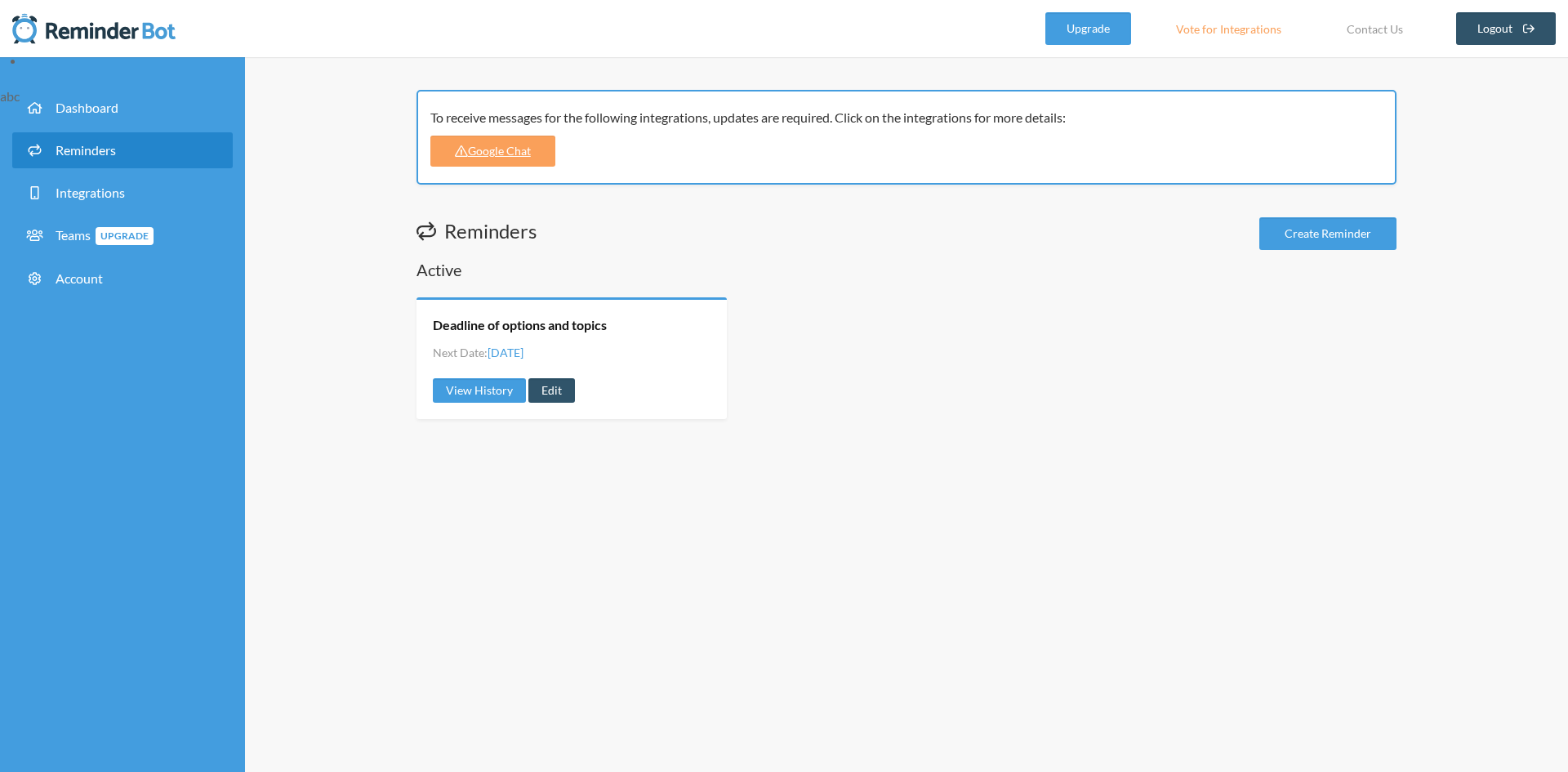
click at [615, 334] on div "Deadline of options and topics Next Date: [DATE] View History Edit" at bounding box center [571, 358] width 310 height 121
click at [580, 324] on link "Deadline of options and topics" at bounding box center [519, 325] width 174 height 18
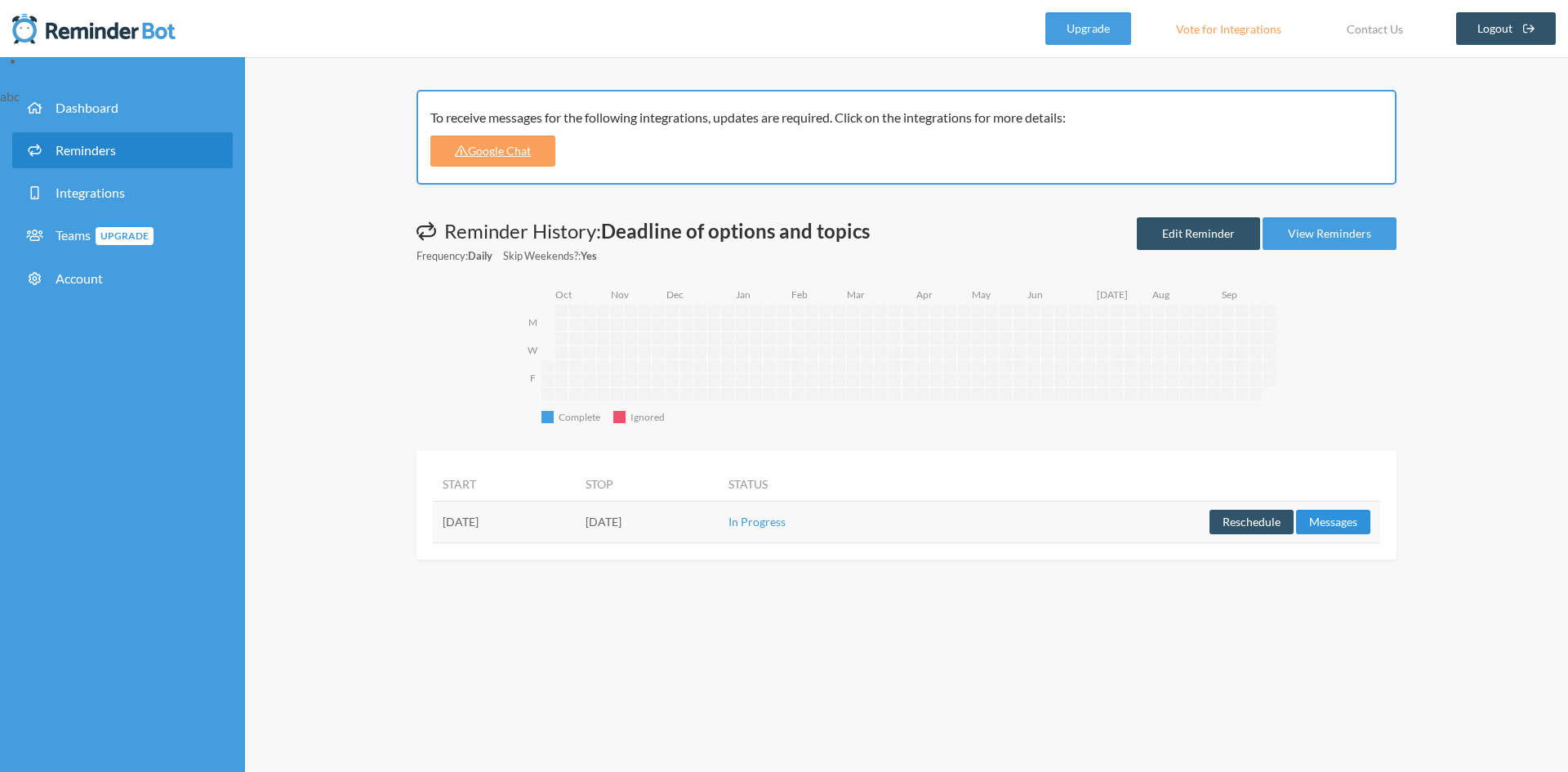
click at [1334, 523] on button "Messages" at bounding box center [1333, 522] width 74 height 24
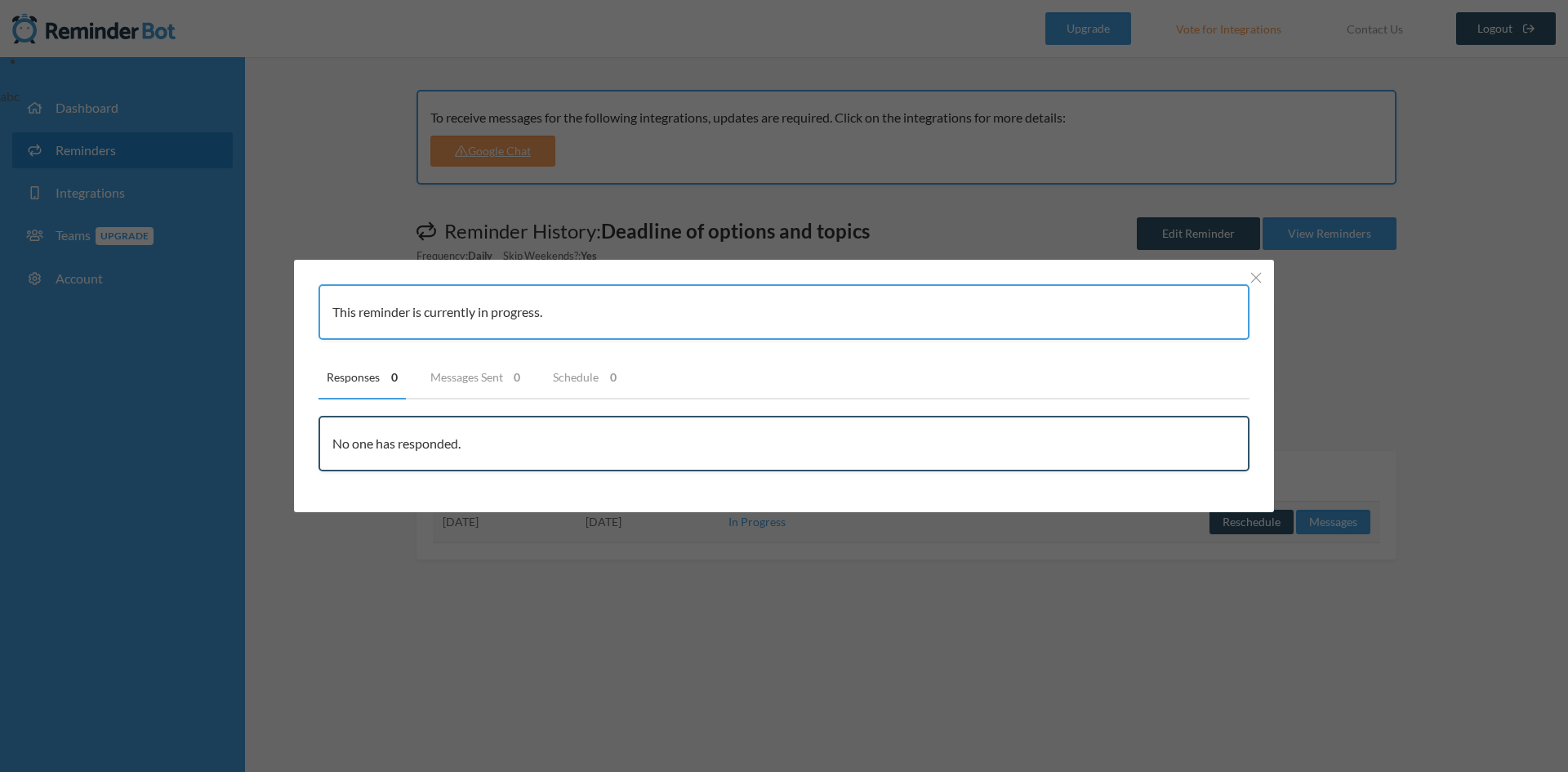
click at [1194, 589] on div "This reminder is currently in progress. Responses 0 Messages Sent 0 Schedule 0 …" at bounding box center [784, 386] width 1568 height 772
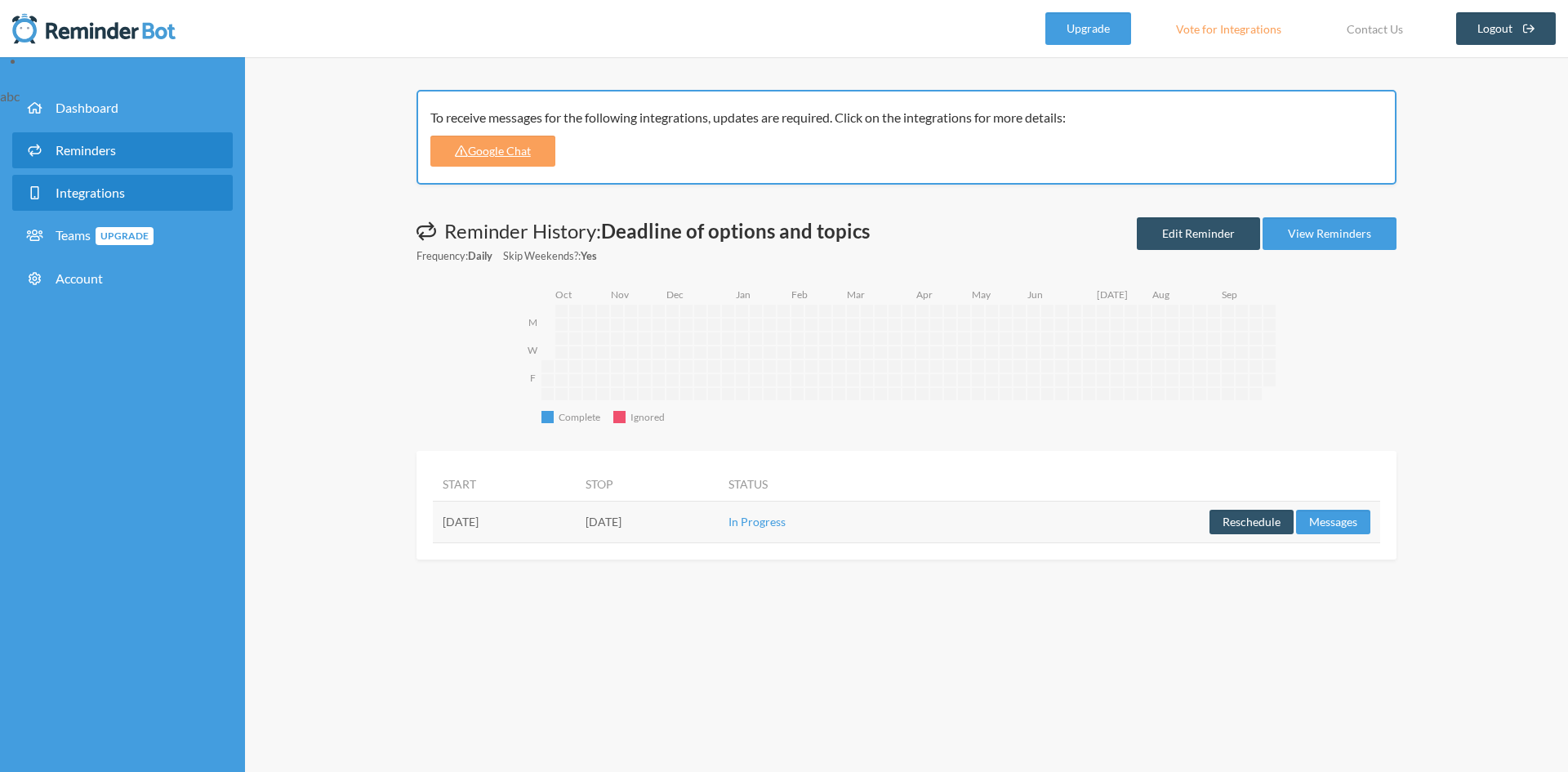
click at [96, 186] on span "Integrations" at bounding box center [90, 192] width 69 height 16
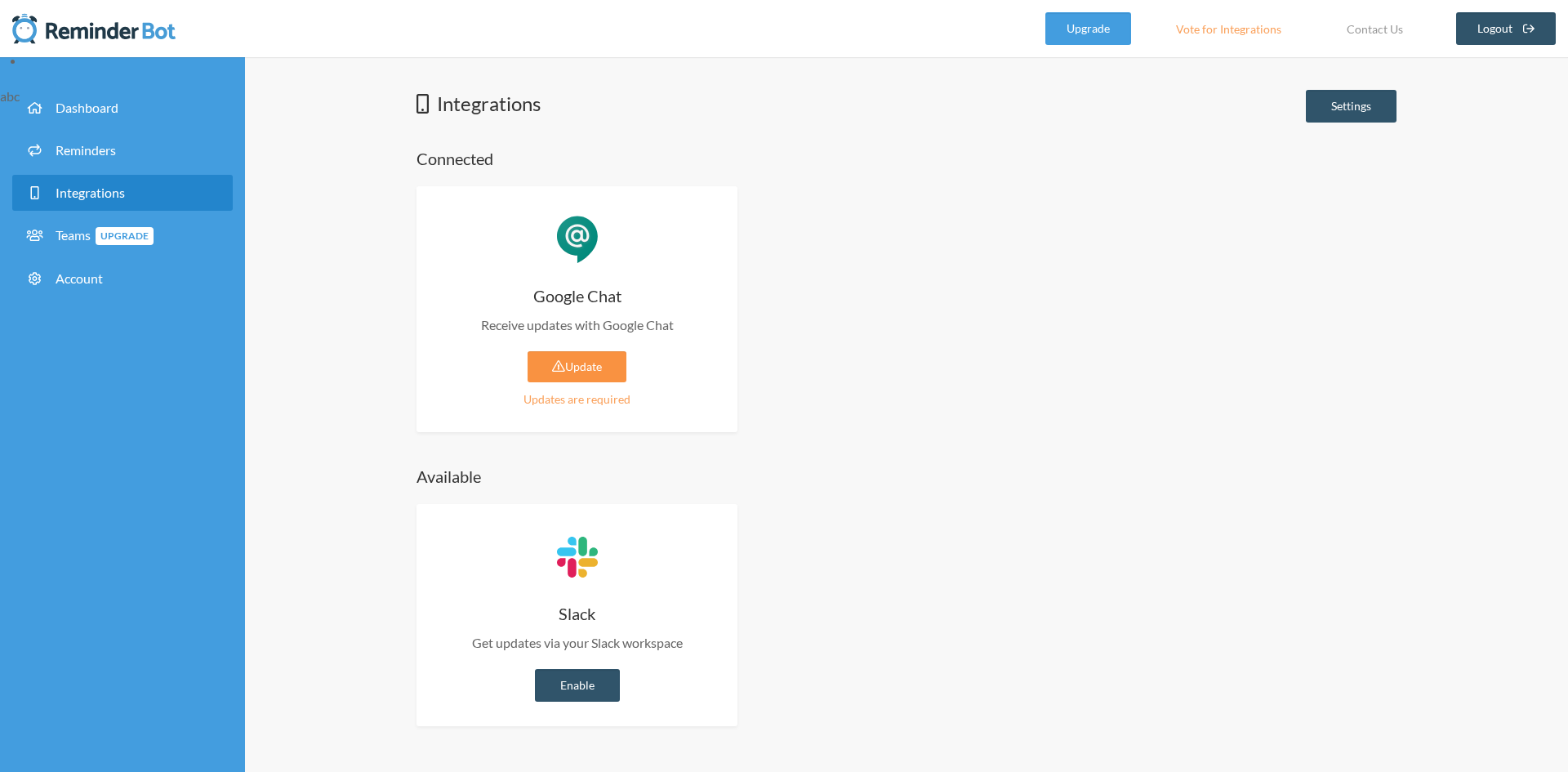
click at [574, 364] on link "Update" at bounding box center [576, 366] width 99 height 31
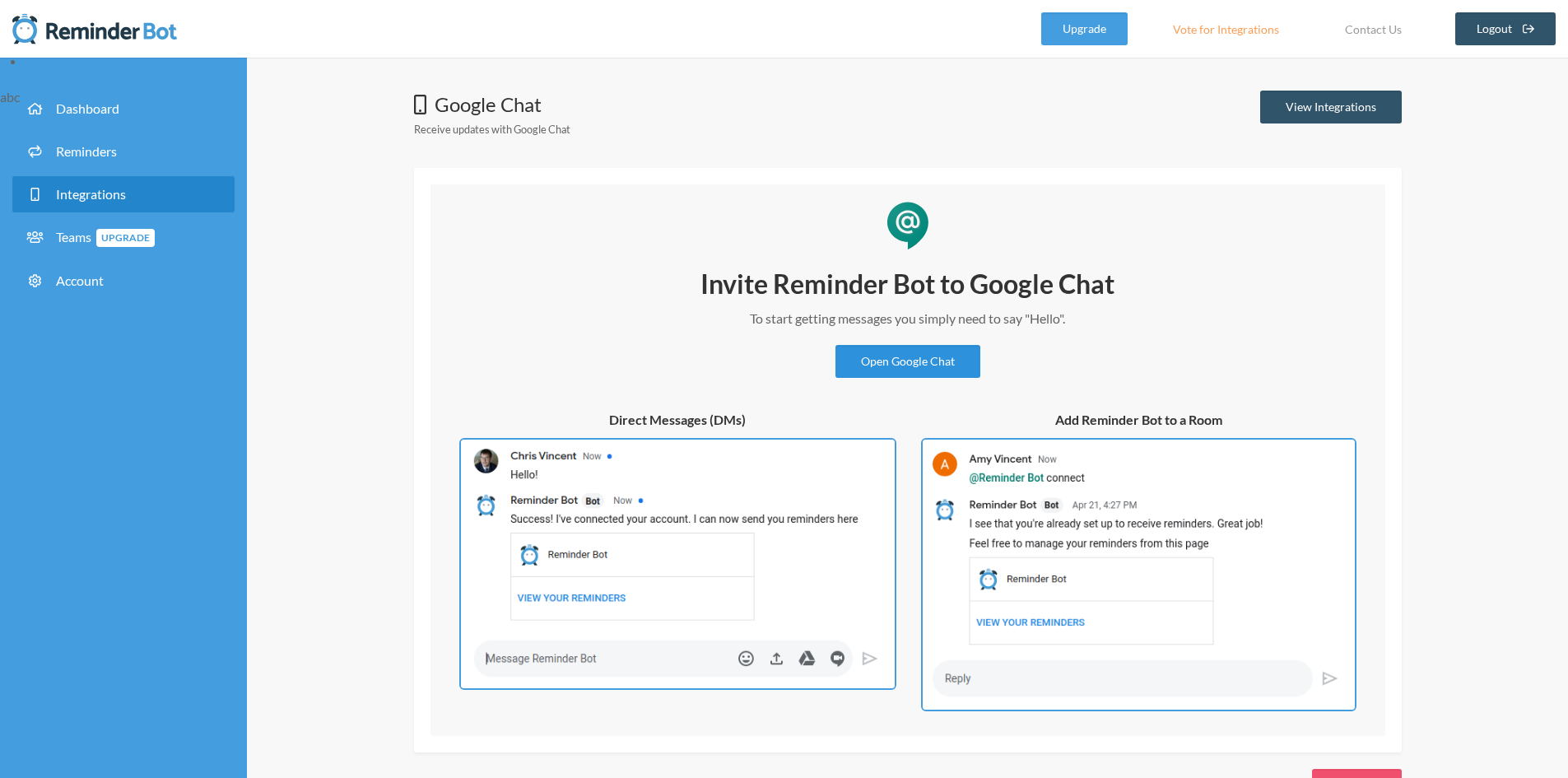
click at [963, 363] on link "Open Google Chat" at bounding box center [908, 360] width 145 height 33
click at [1389, 91] on link "View Integrations" at bounding box center [1331, 106] width 142 height 33
